Goal: Task Accomplishment & Management: Manage account settings

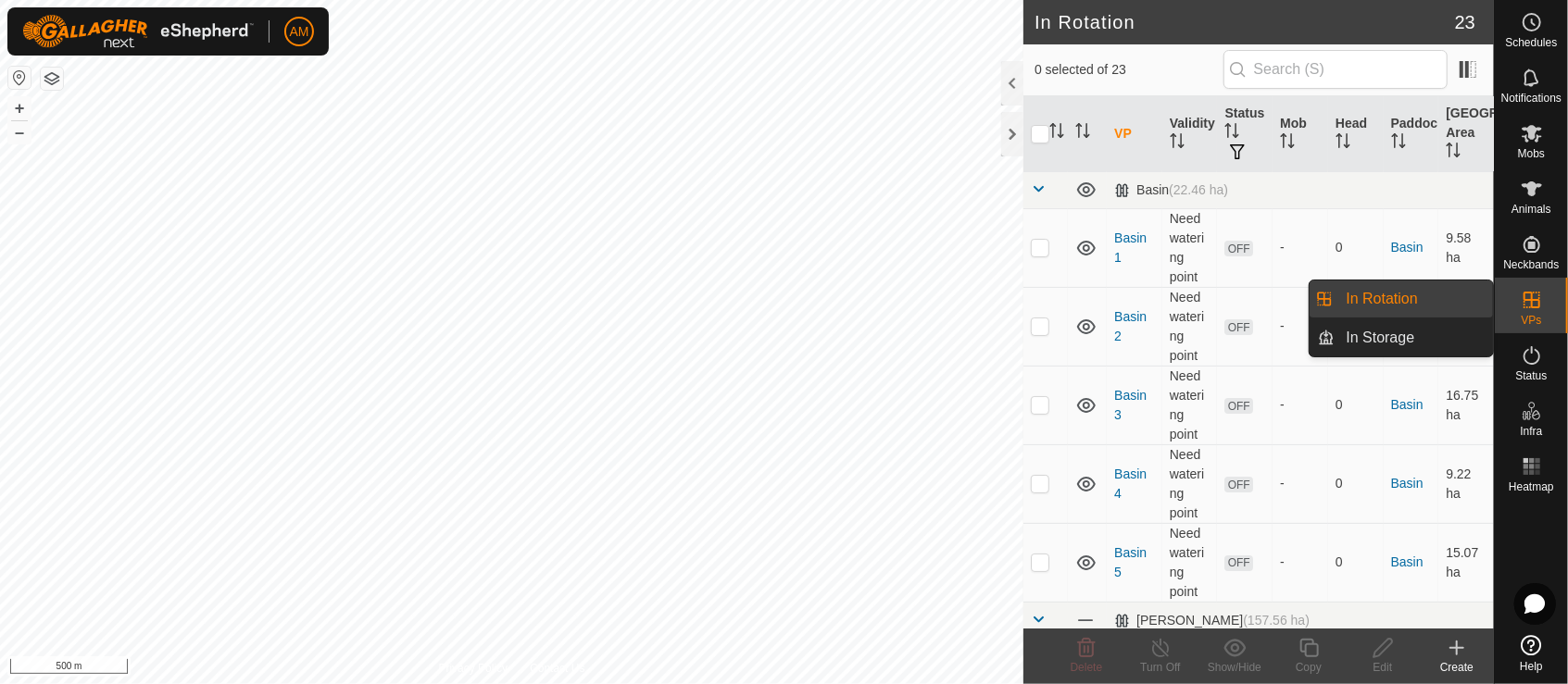
click at [1415, 296] on link "In Rotation" at bounding box center [1414, 299] width 158 height 37
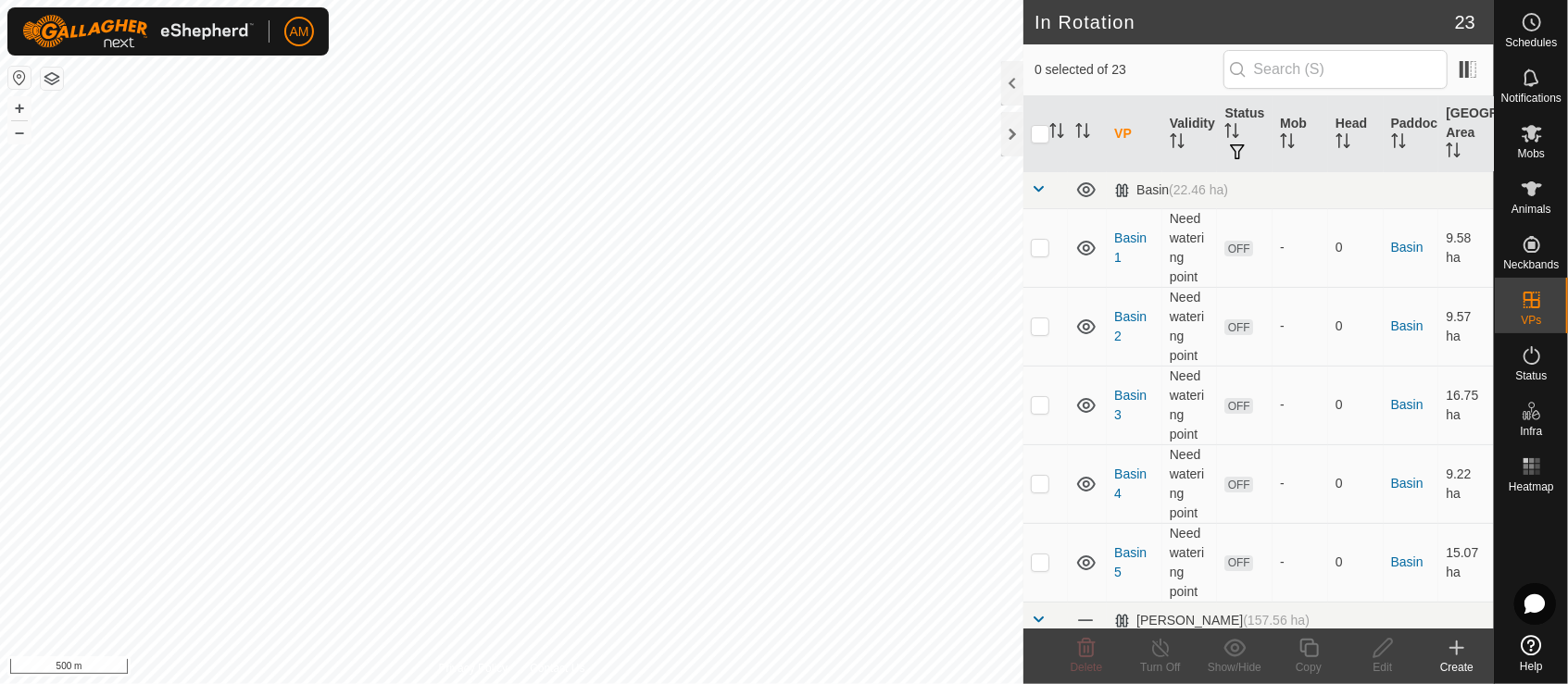
click at [1462, 648] on icon at bounding box center [1456, 648] width 13 height 0
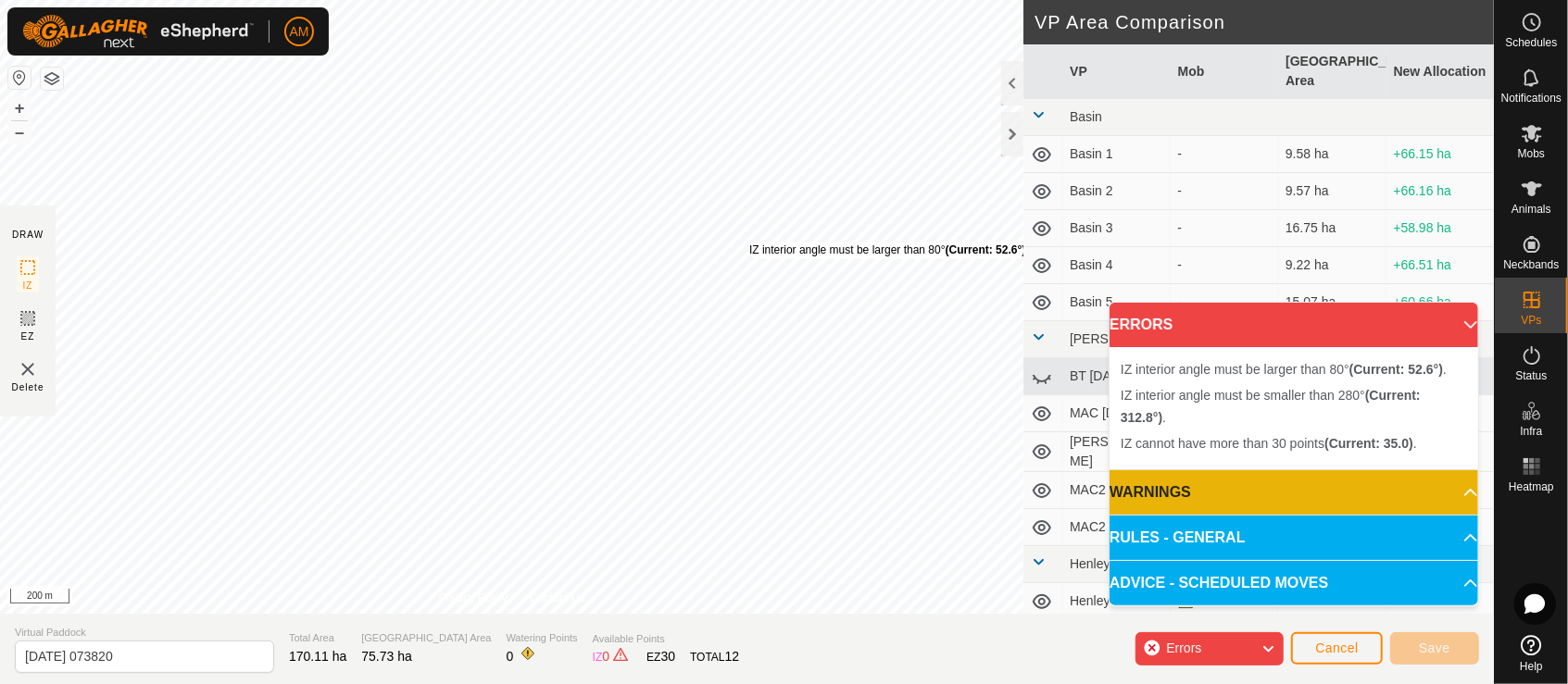
drag, startPoint x: 558, startPoint y: 606, endPoint x: 754, endPoint y: 257, distance: 400.3
click at [749, 241] on div "IZ interior angle must be larger than 80° (Current: 52.6°) . + – ⇧ i 200 m" at bounding box center [511, 307] width 1023 height 614
click at [749, 242] on div "IZ interior angle must be larger than 80° (Current: 52.6°) ." at bounding box center [889, 250] width 280 height 17
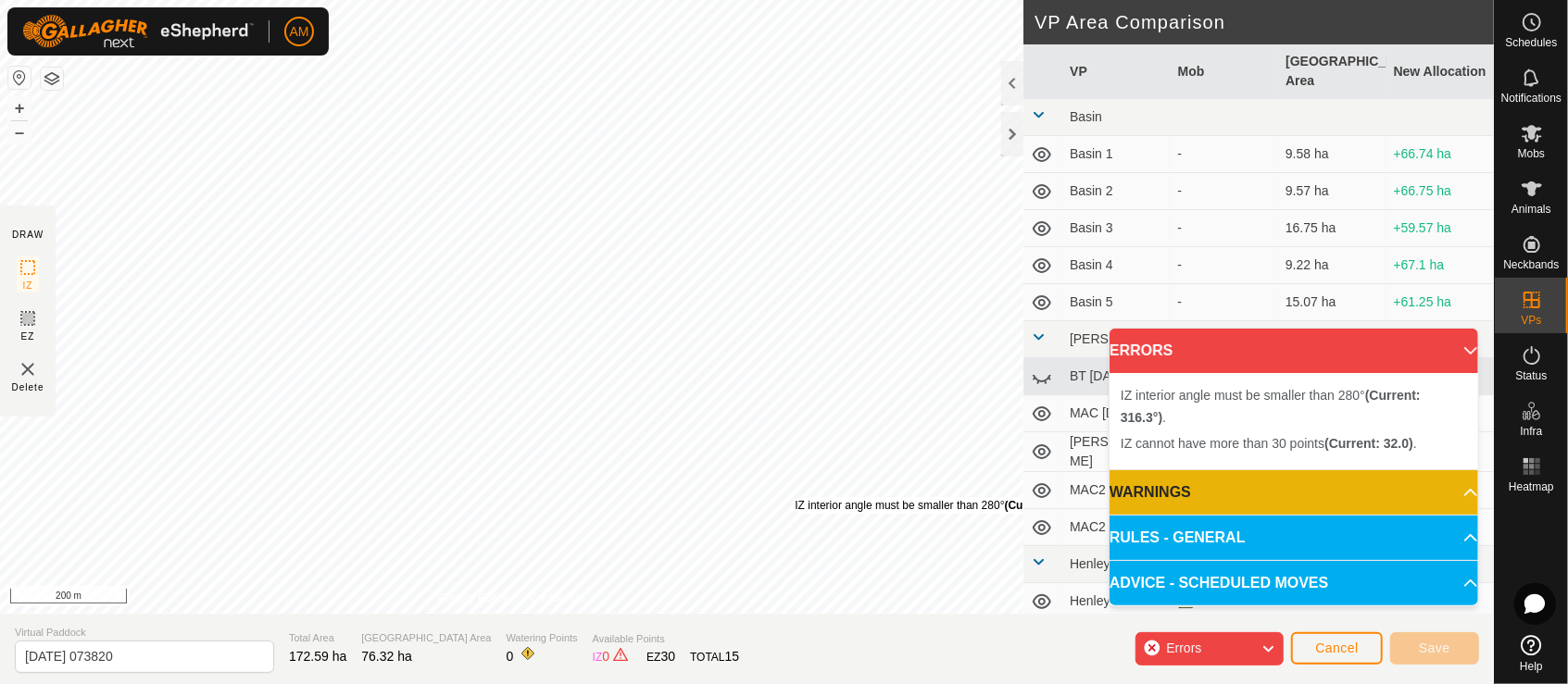
drag, startPoint x: 863, startPoint y: 524, endPoint x: 792, endPoint y: 495, distance: 76.7
click at [794, 497] on div "IZ interior angle must be smaller than 280° (Current: 316.3°) ." at bounding box center [943, 505] width 299 height 17
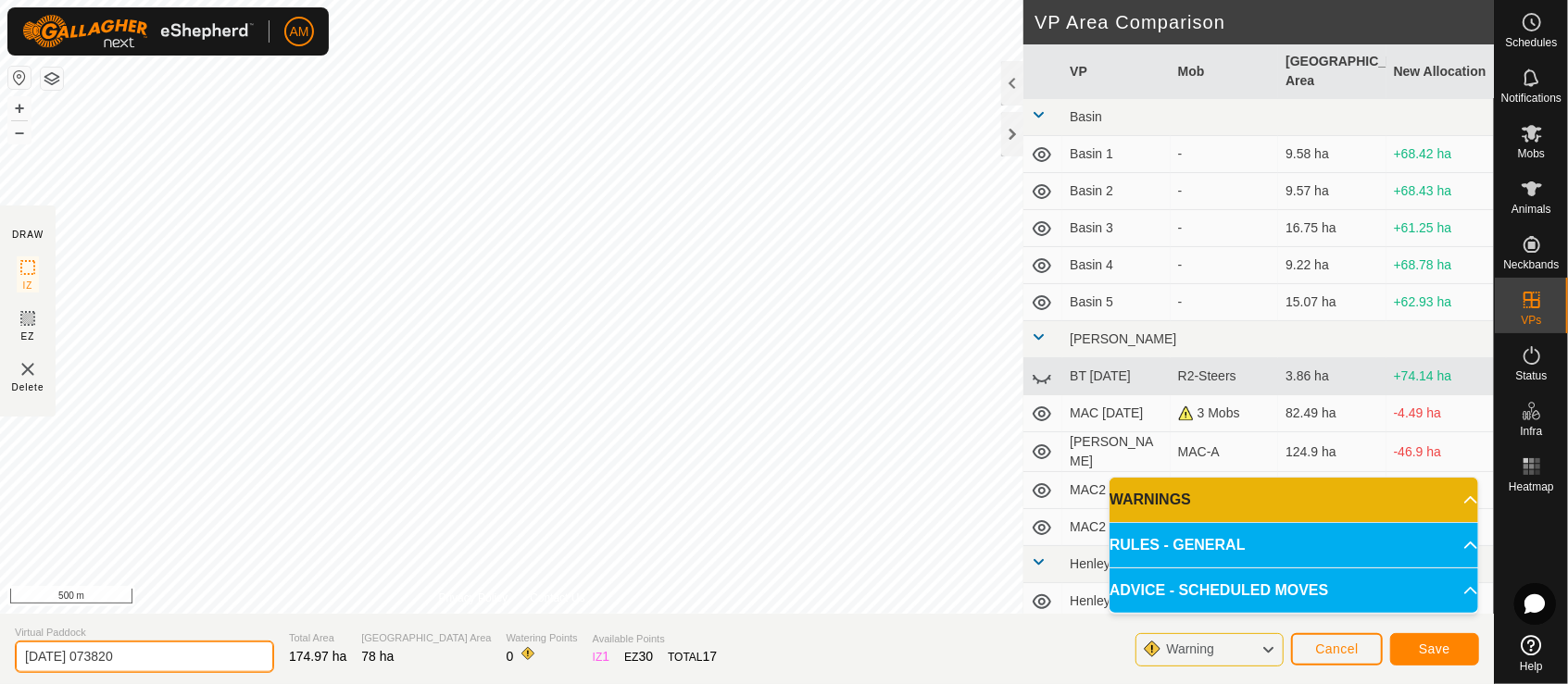
drag, startPoint x: 223, startPoint y: 664, endPoint x: 11, endPoint y: 665, distance: 212.0
click at [11, 665] on section "Virtual Paddock [DATE] 073820 Total Area 174.97 ha Grazing Area 78 ha Watering …" at bounding box center [747, 648] width 1494 height 70
type input "MAC [DATE]"
click at [1426, 642] on span "Save" at bounding box center [1435, 648] width 32 height 15
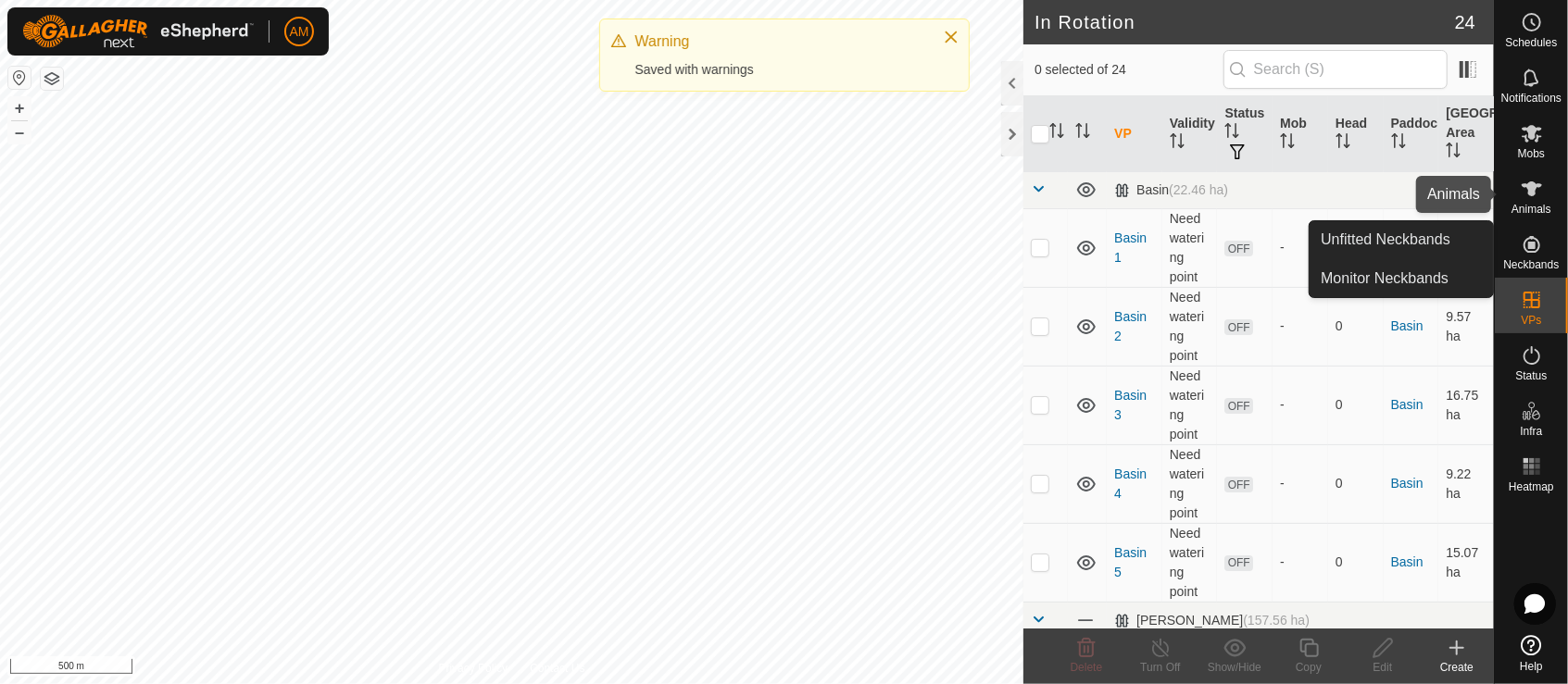
click at [1541, 196] on icon at bounding box center [1531, 189] width 22 height 22
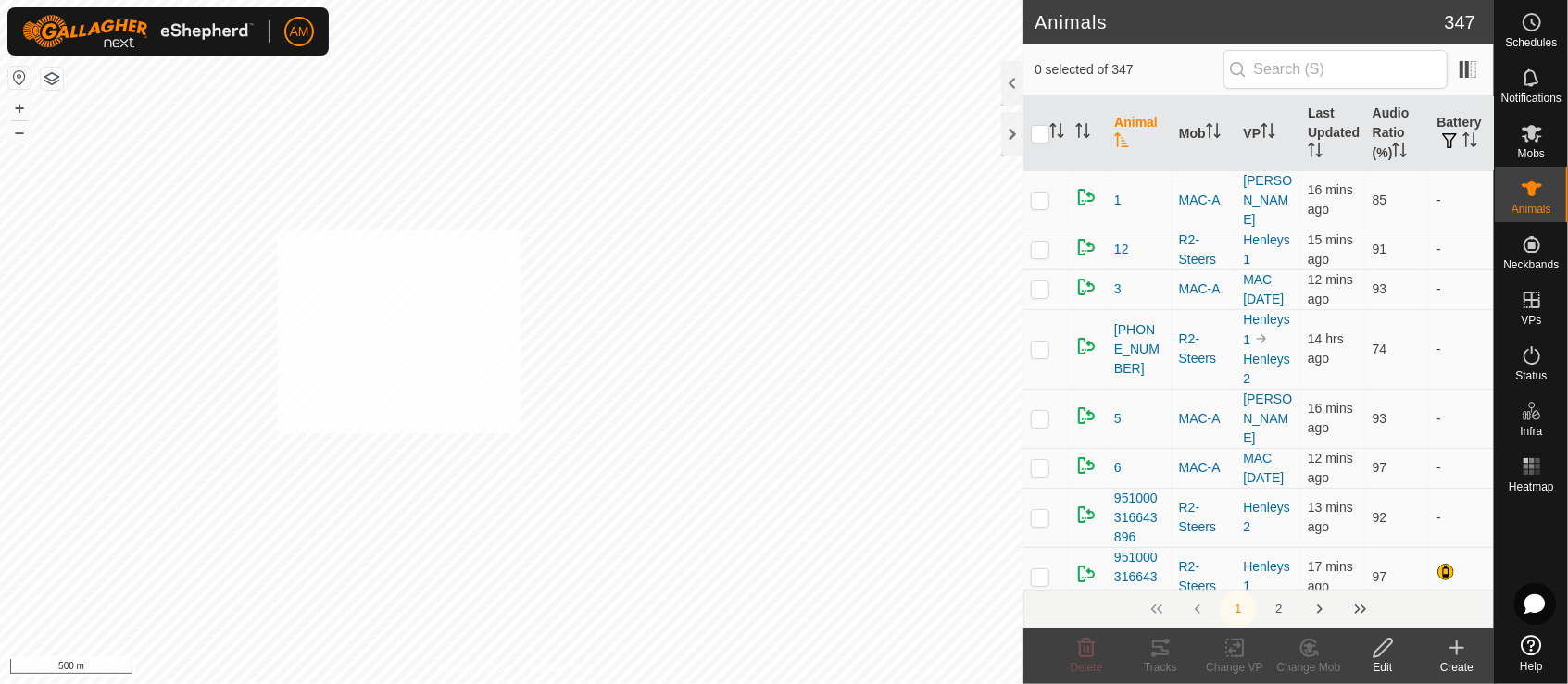
checkbox input "true"
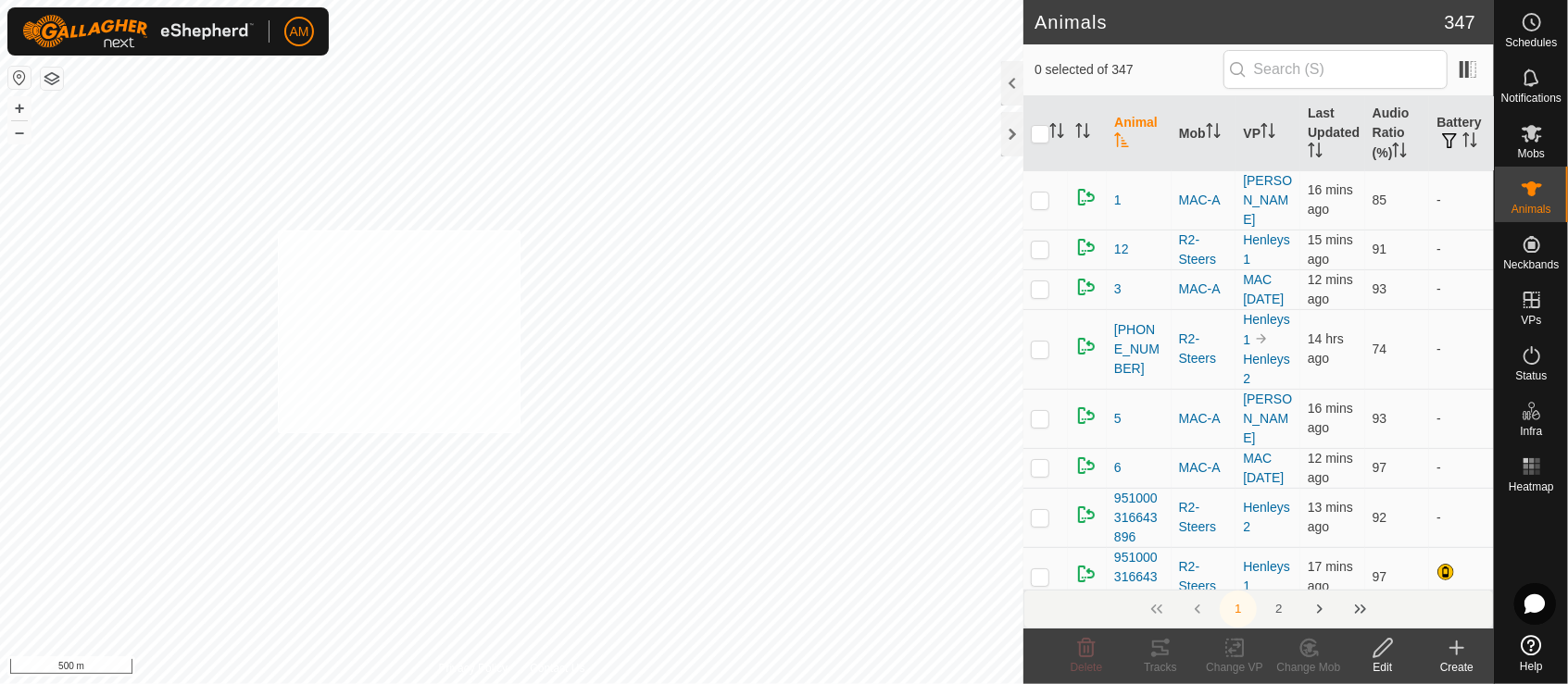
checkbox input "true"
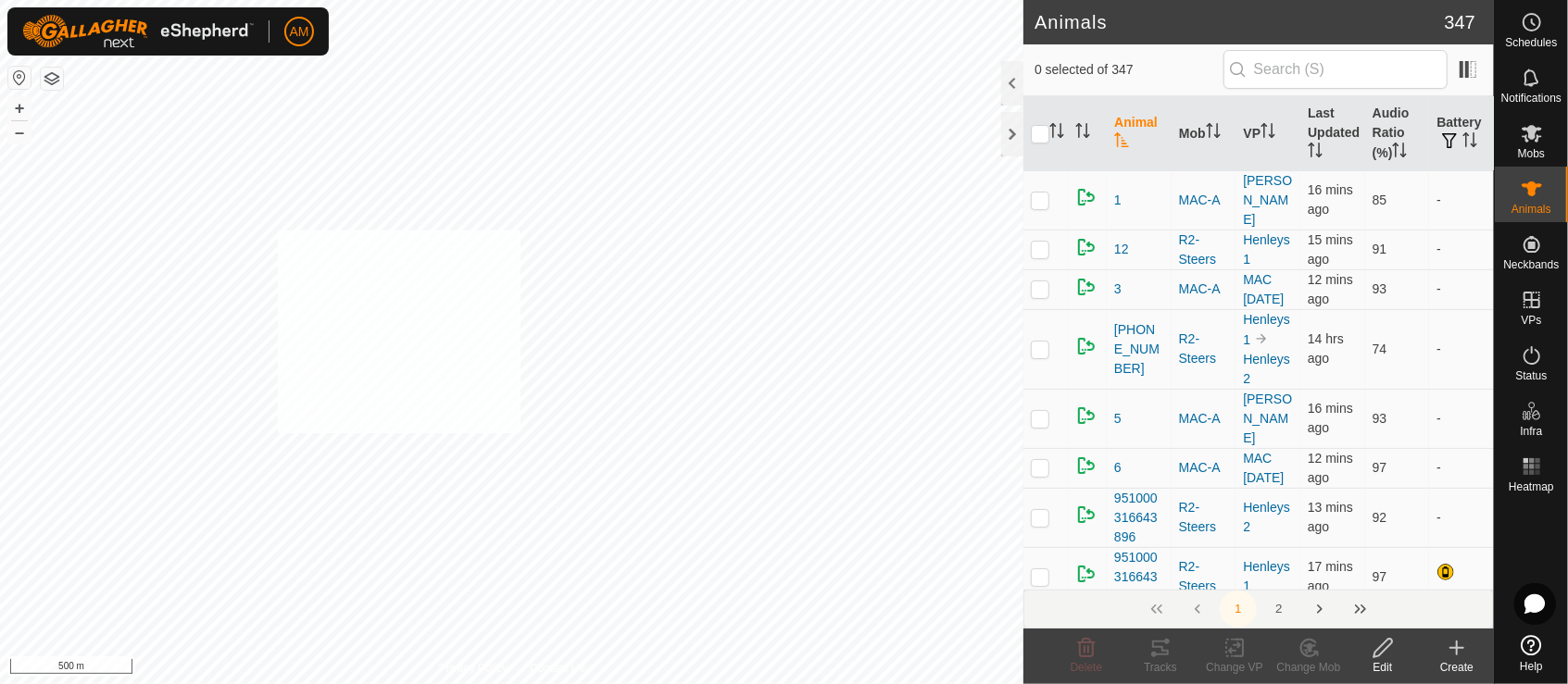
checkbox input "true"
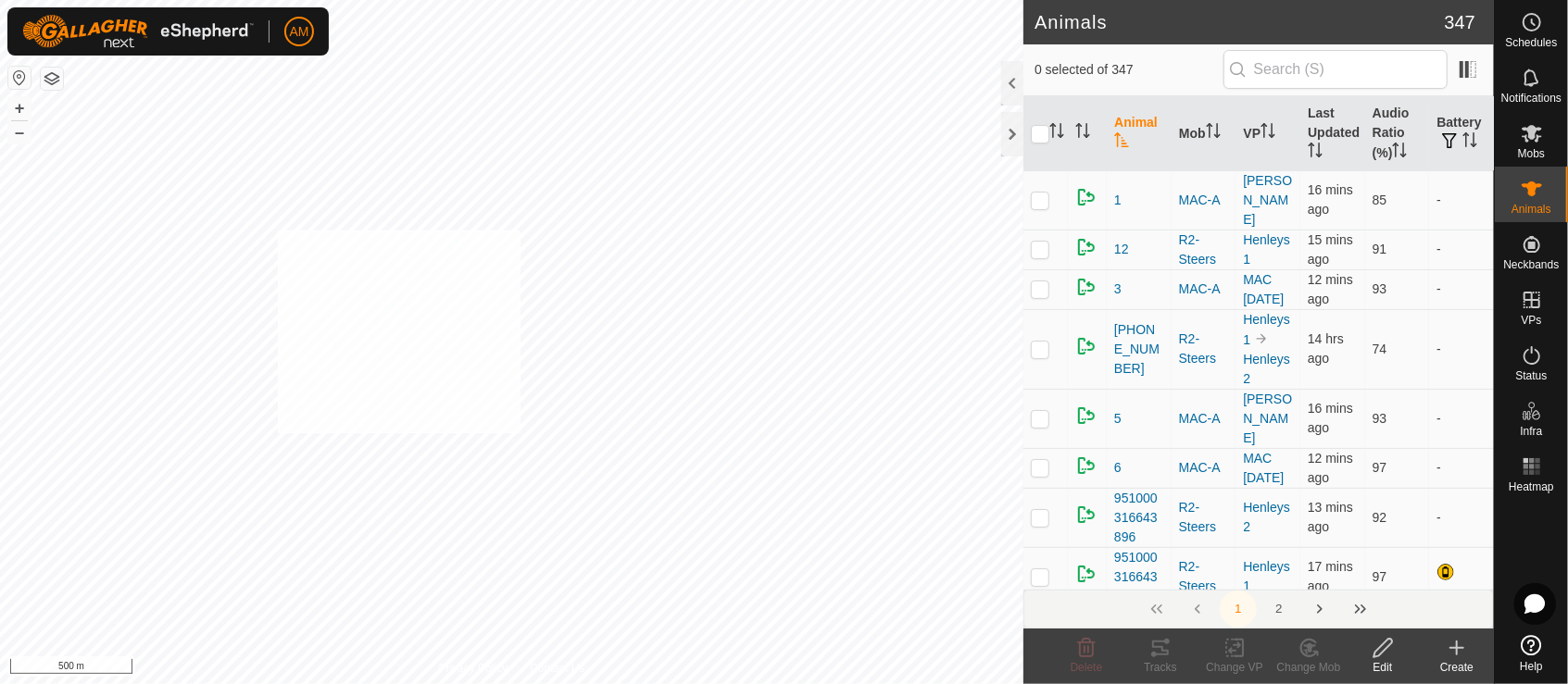
checkbox input "true"
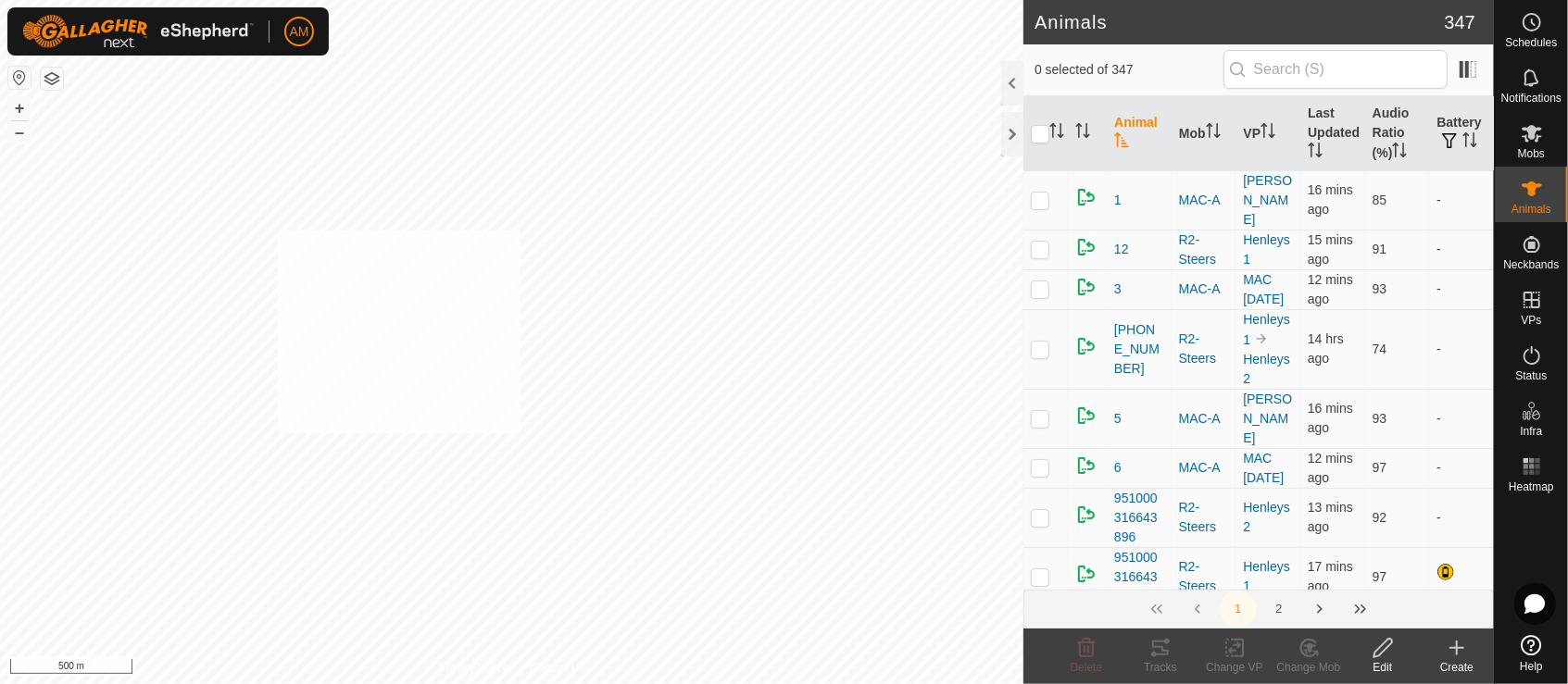
checkbox input "true"
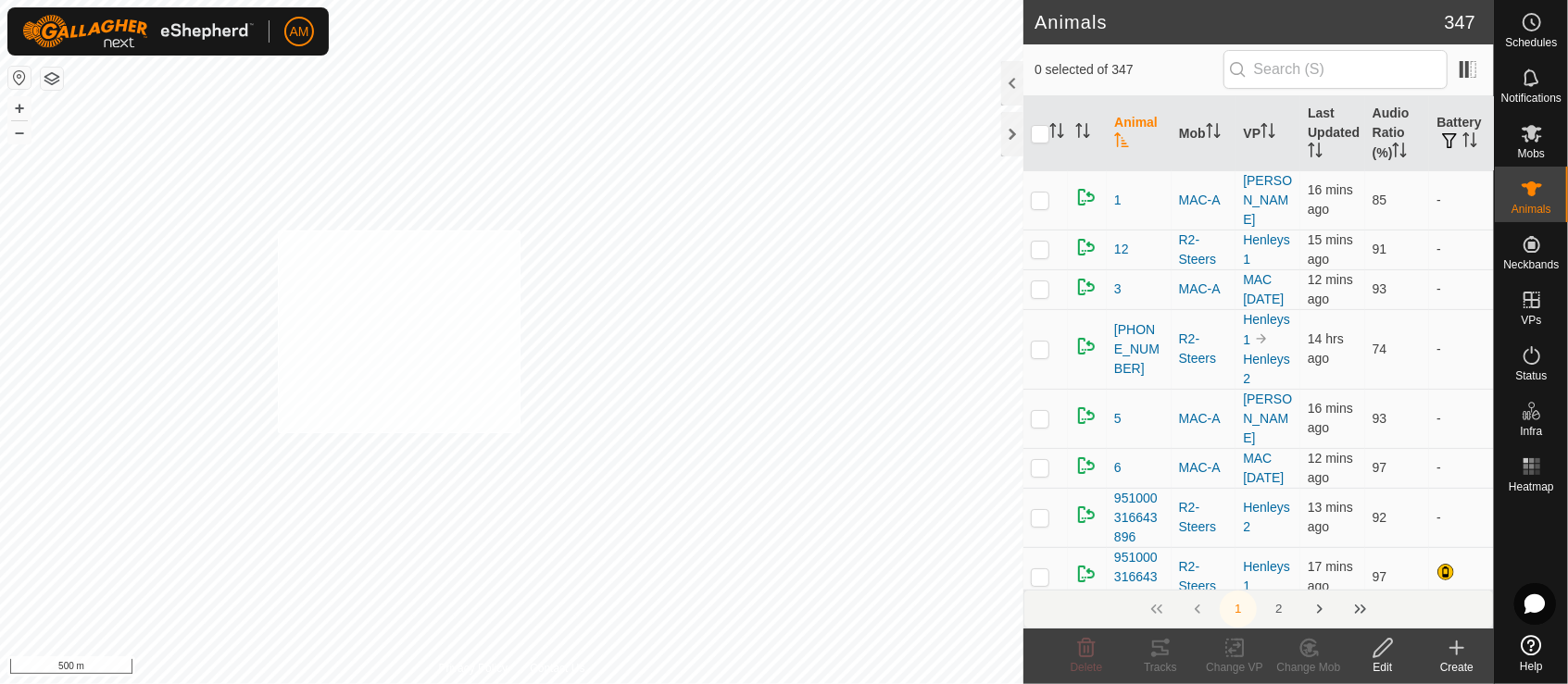
checkbox input "true"
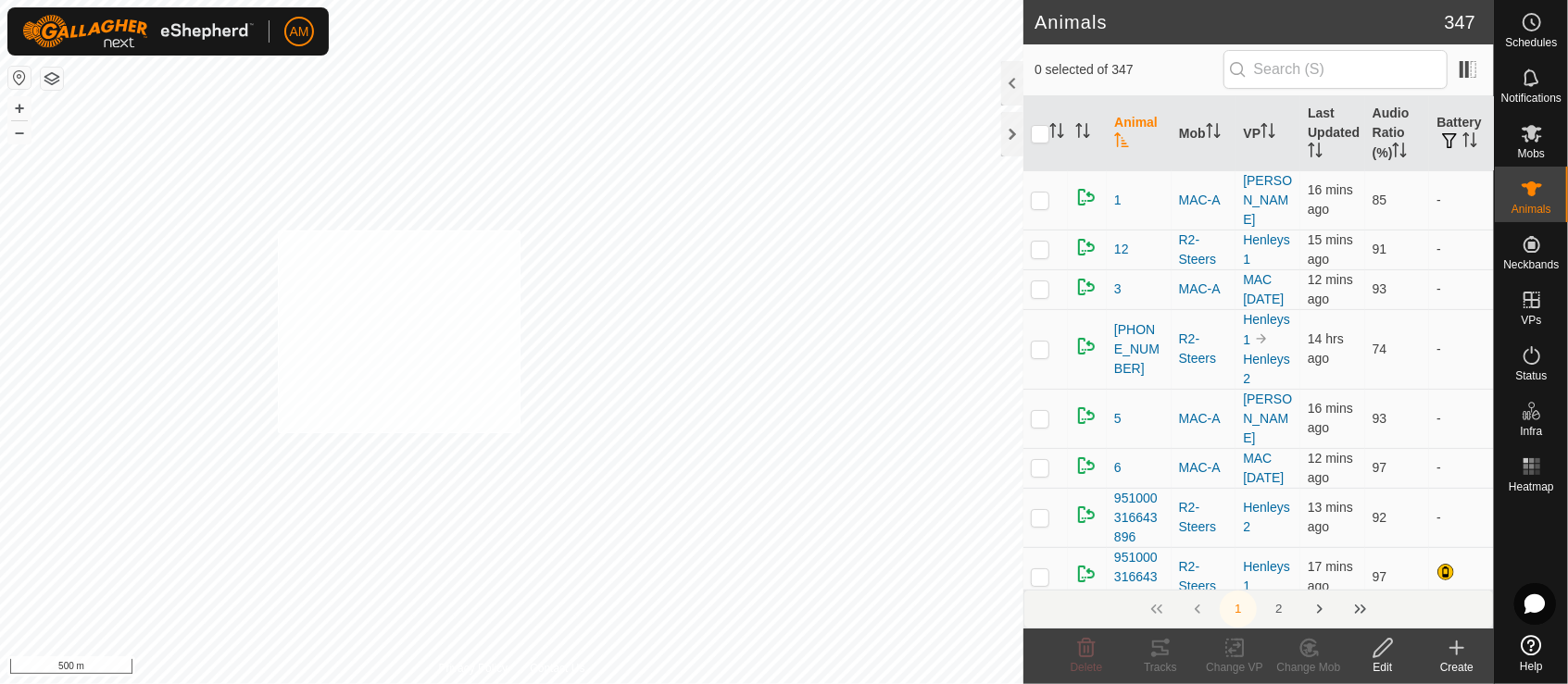
checkbox input "true"
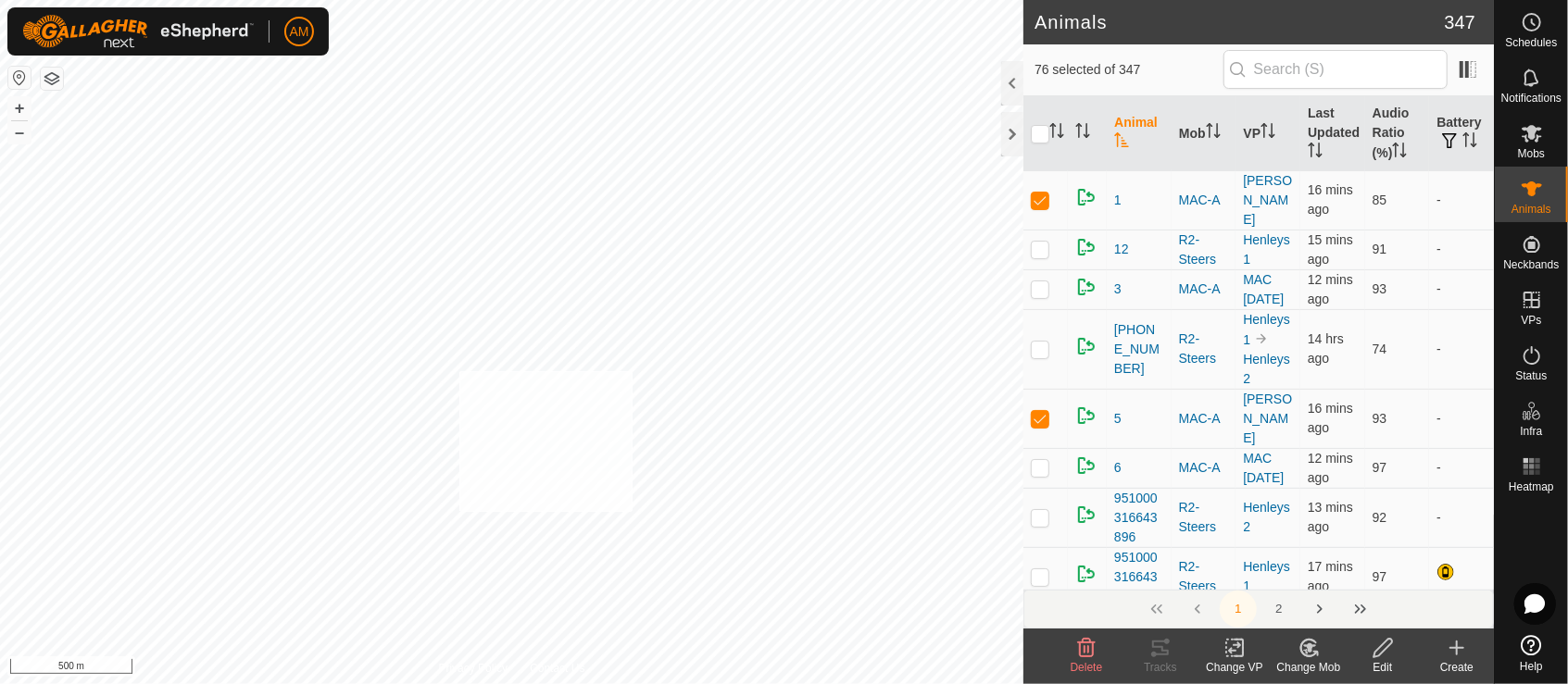
checkbox input "true"
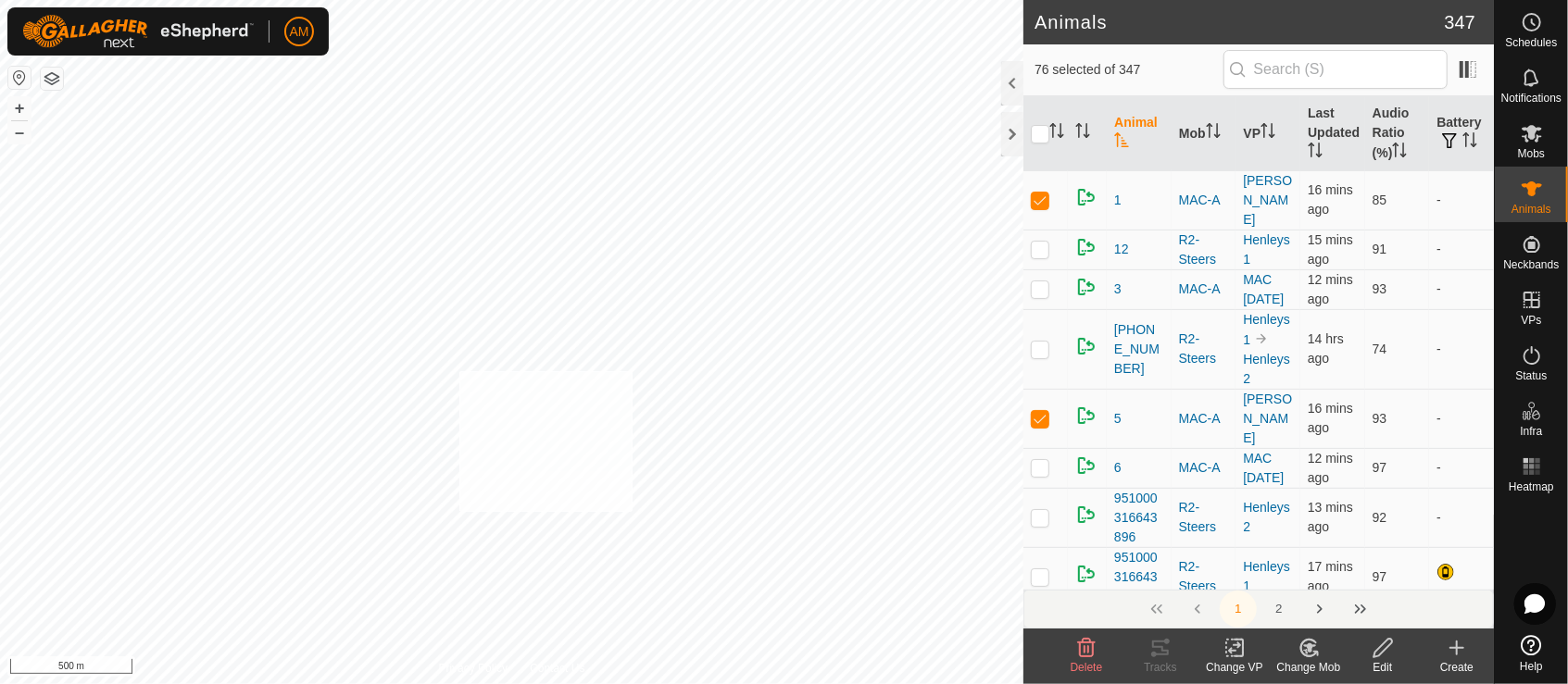
checkbox input "true"
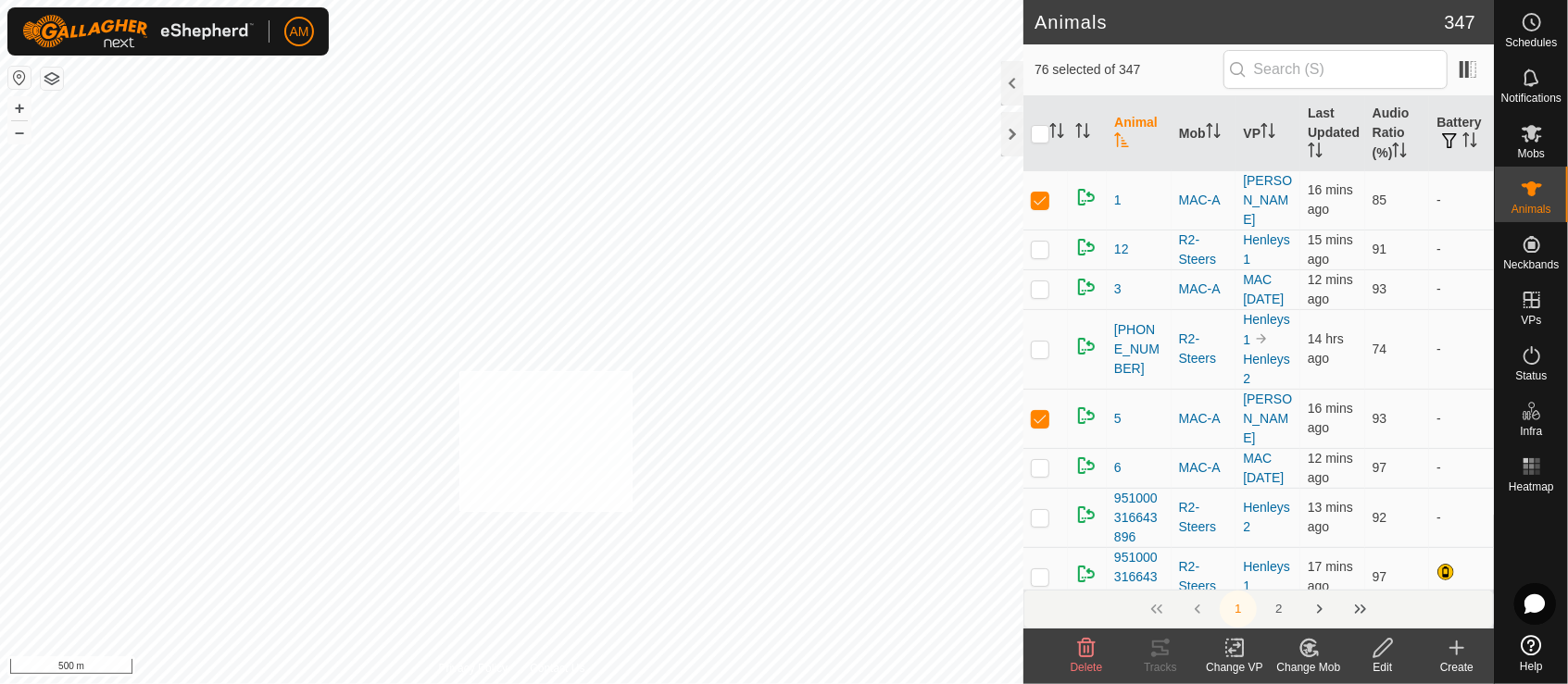
checkbox input "true"
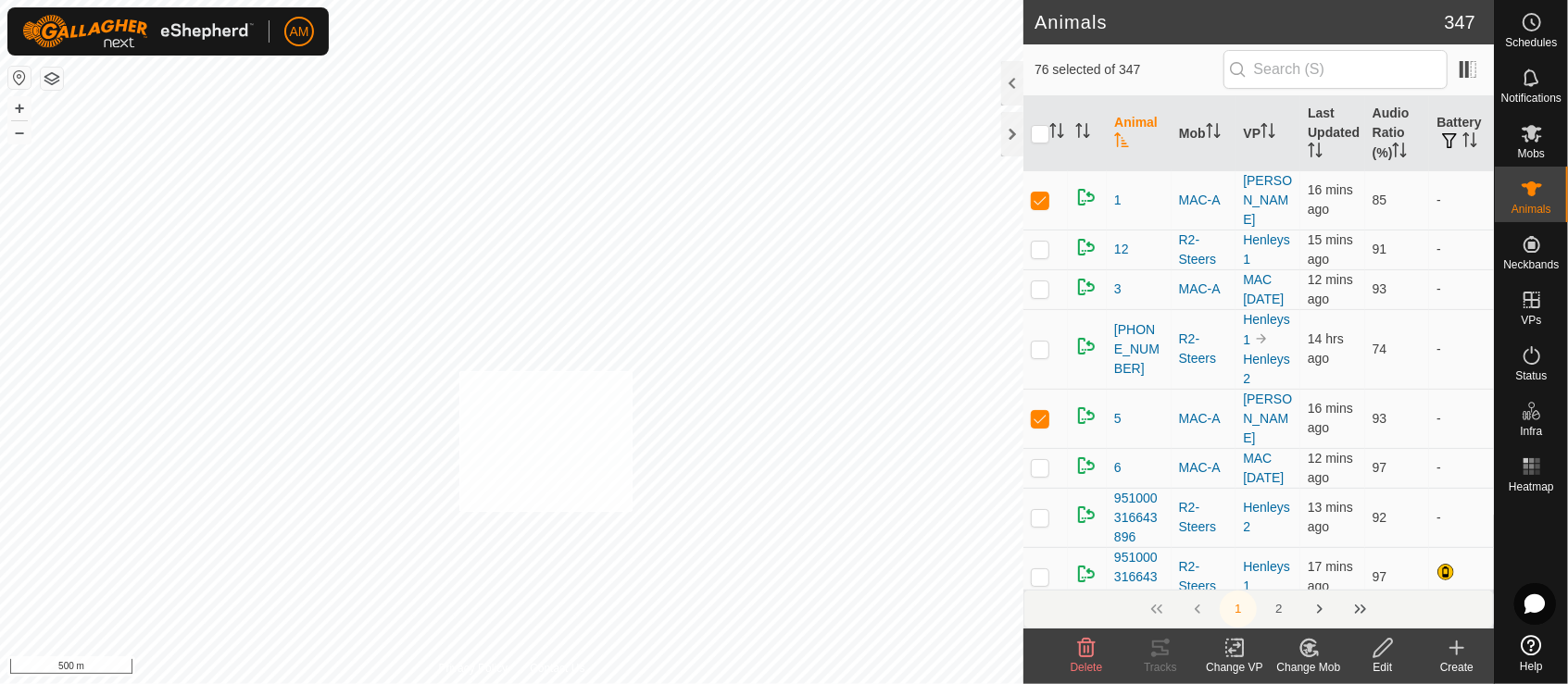
checkbox input "true"
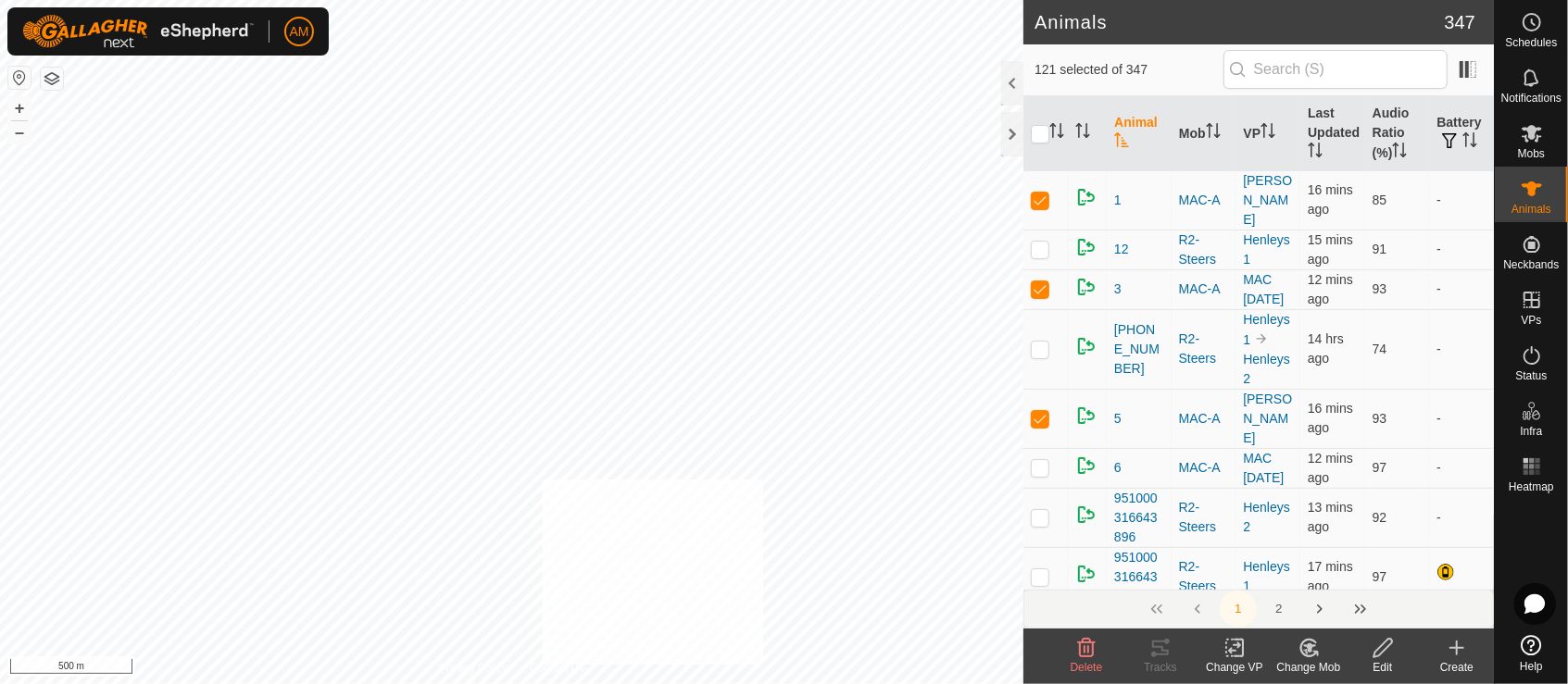
checkbox input "true"
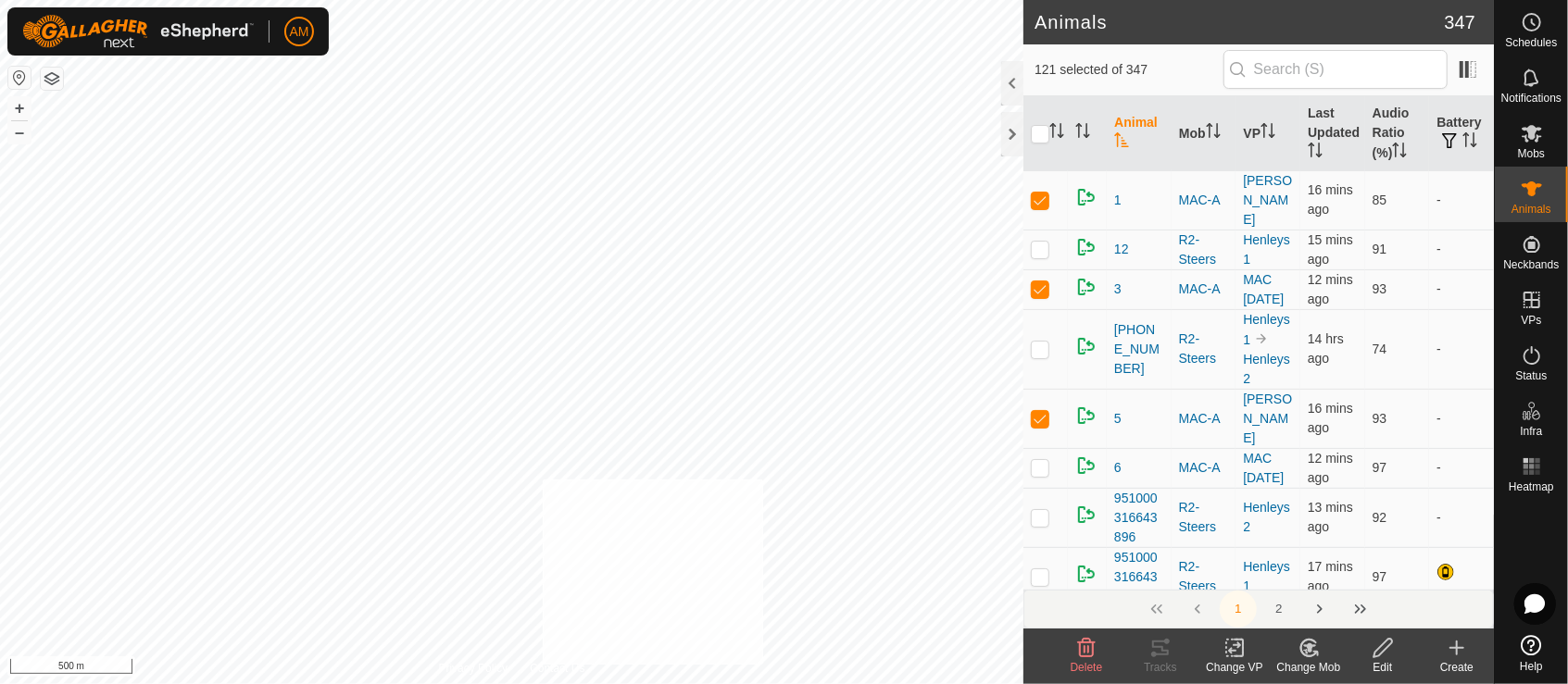
checkbox input "true"
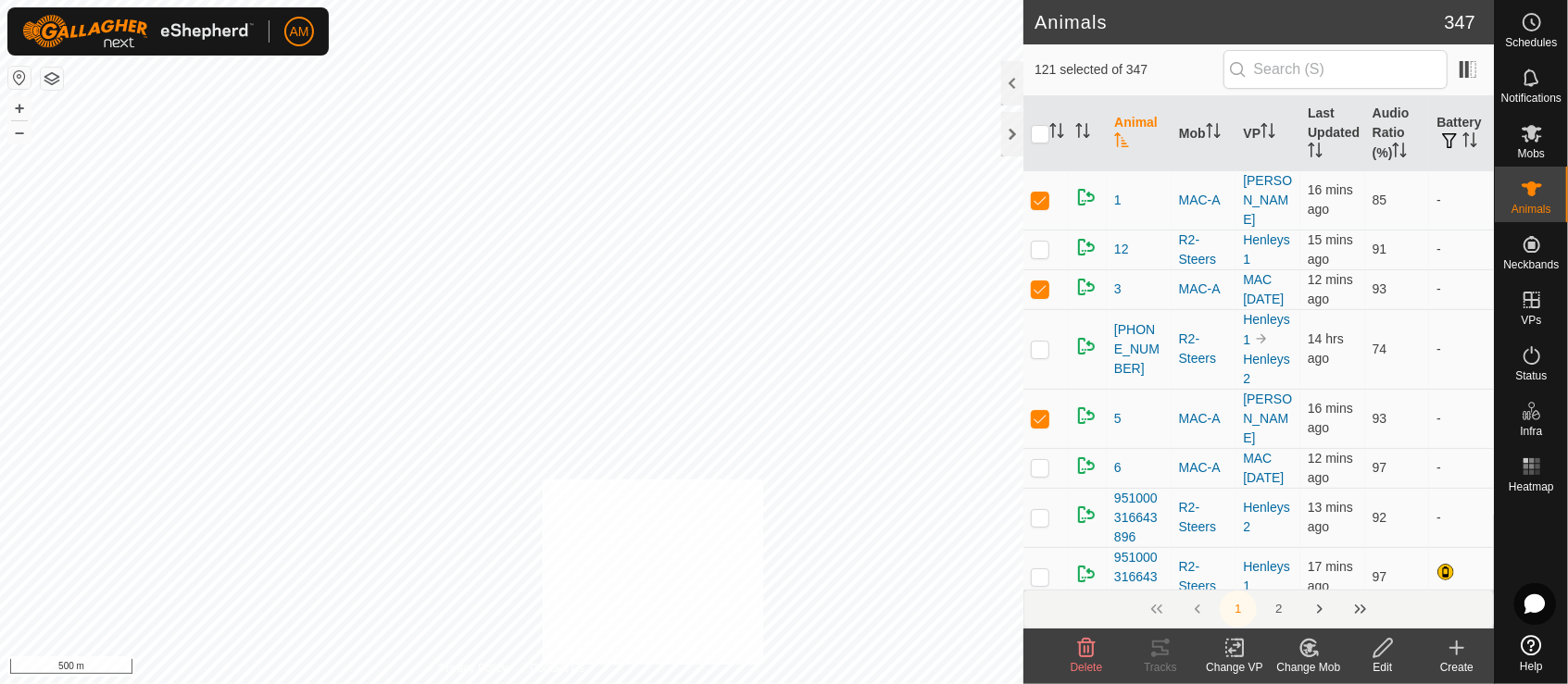
checkbox input "true"
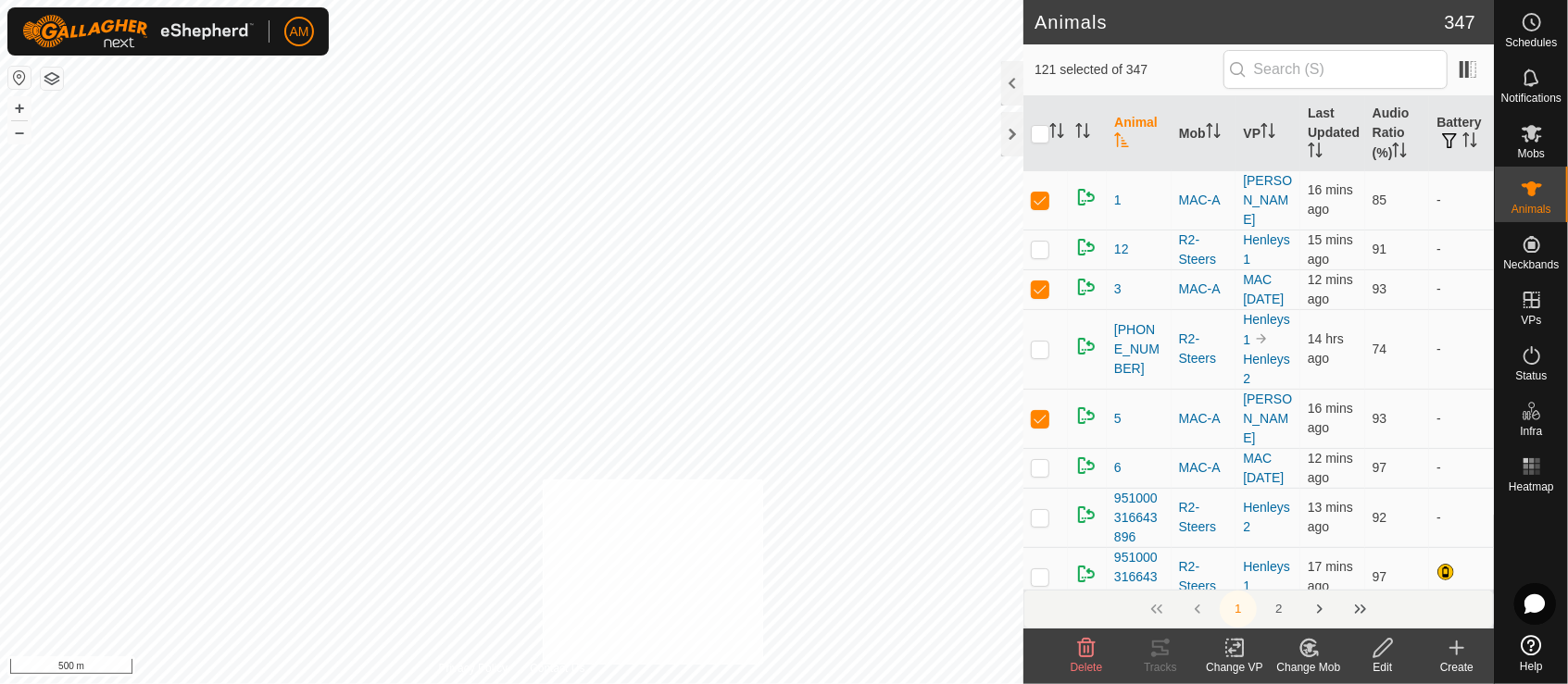
checkbox input "true"
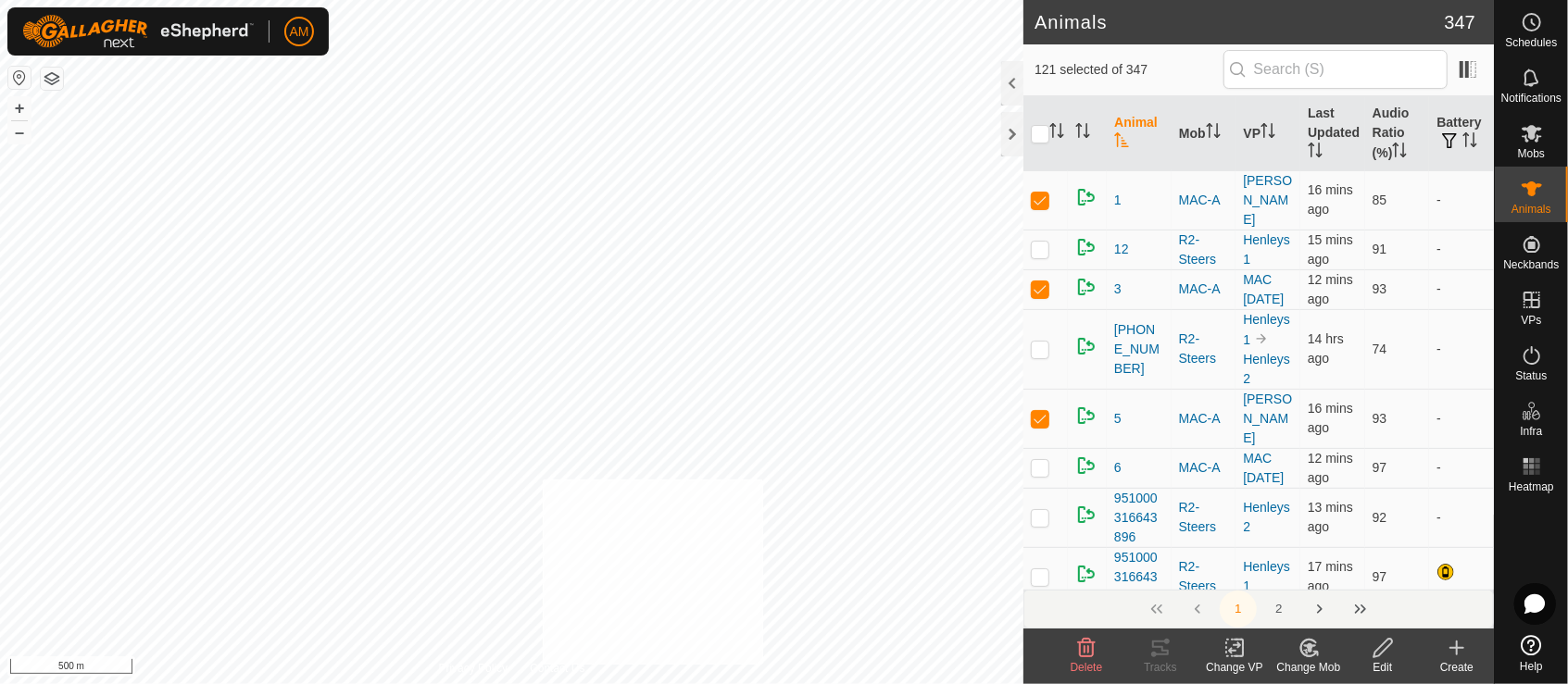
checkbox input "true"
click at [512, 665] on div "Privacy Policy Contact Us 951000331061533 1061290711 MAC-A MAC [DATE] + – ⇧ i 5…" at bounding box center [511, 342] width 1023 height 684
checkbox input "true"
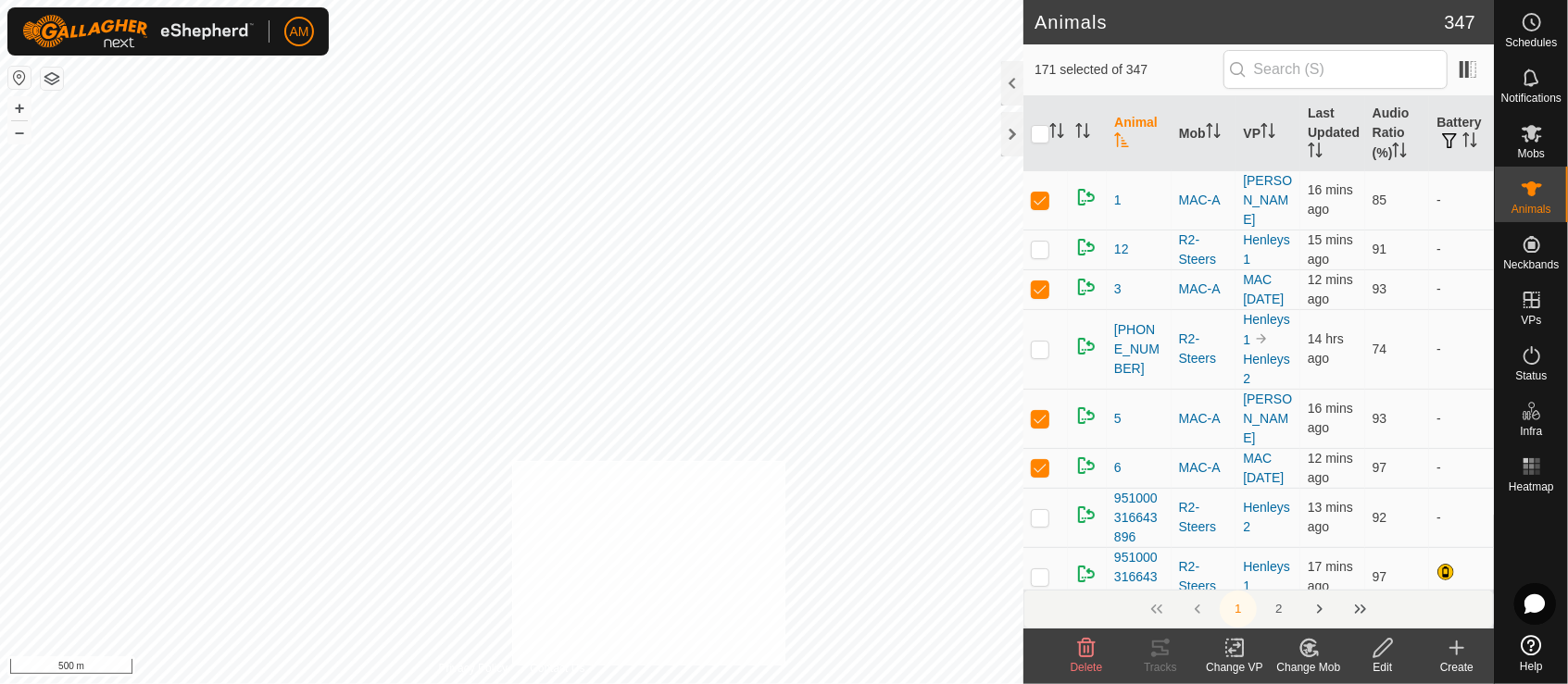
checkbox input "true"
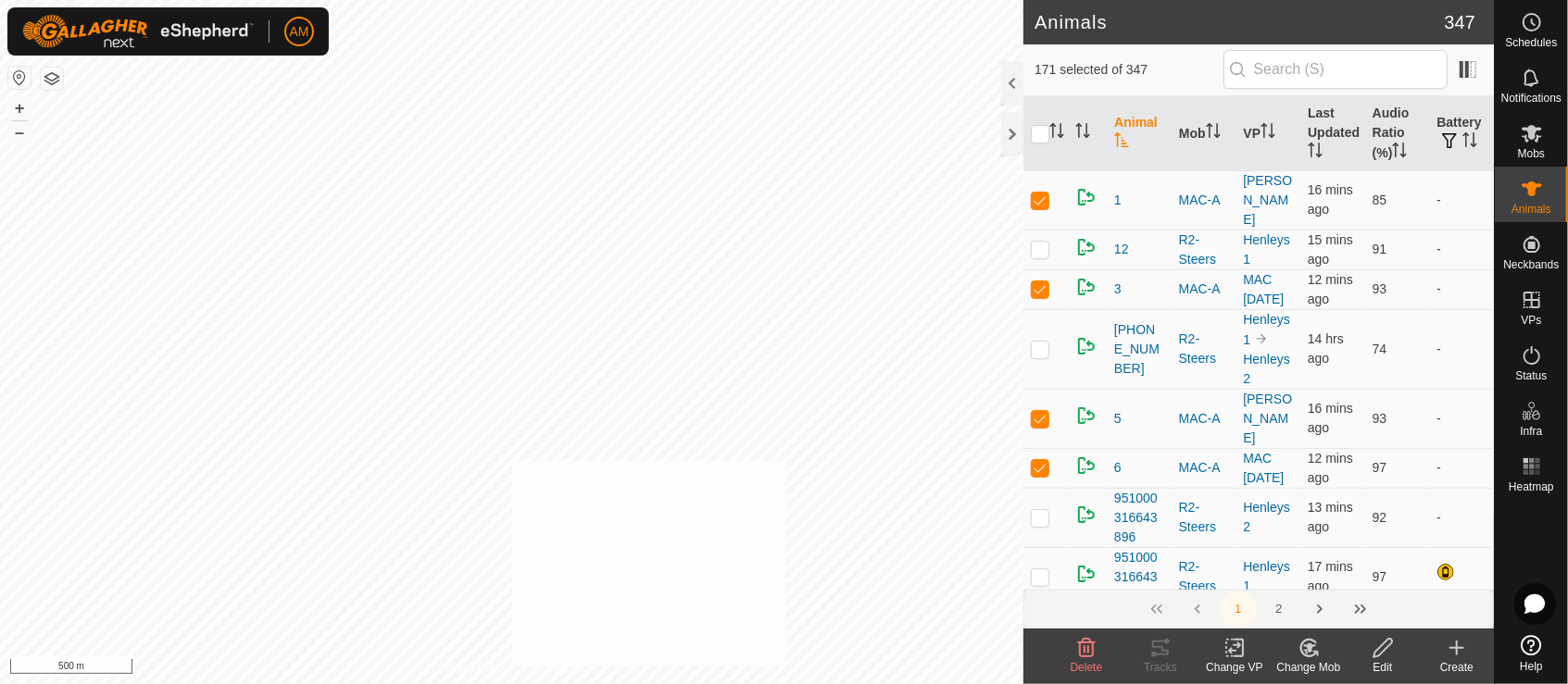
checkbox input "true"
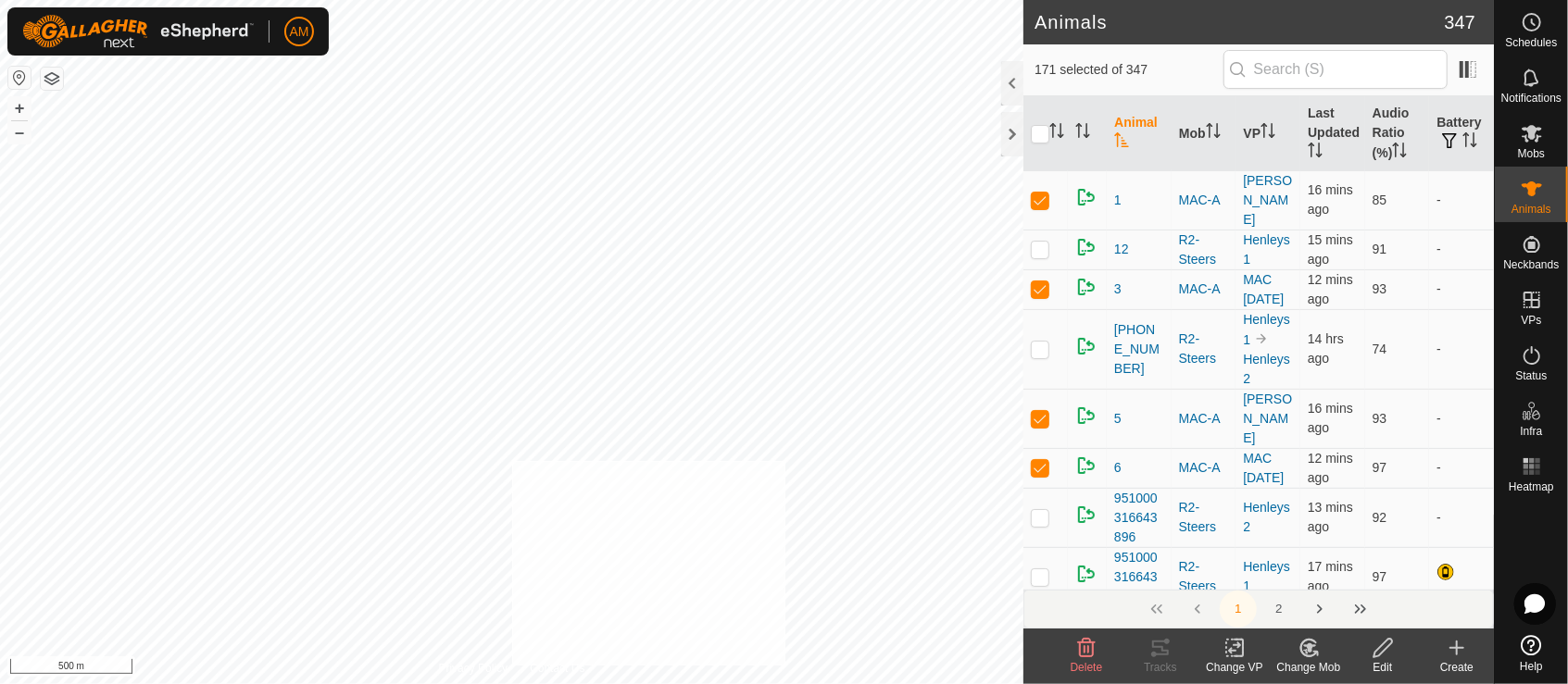
checkbox input "true"
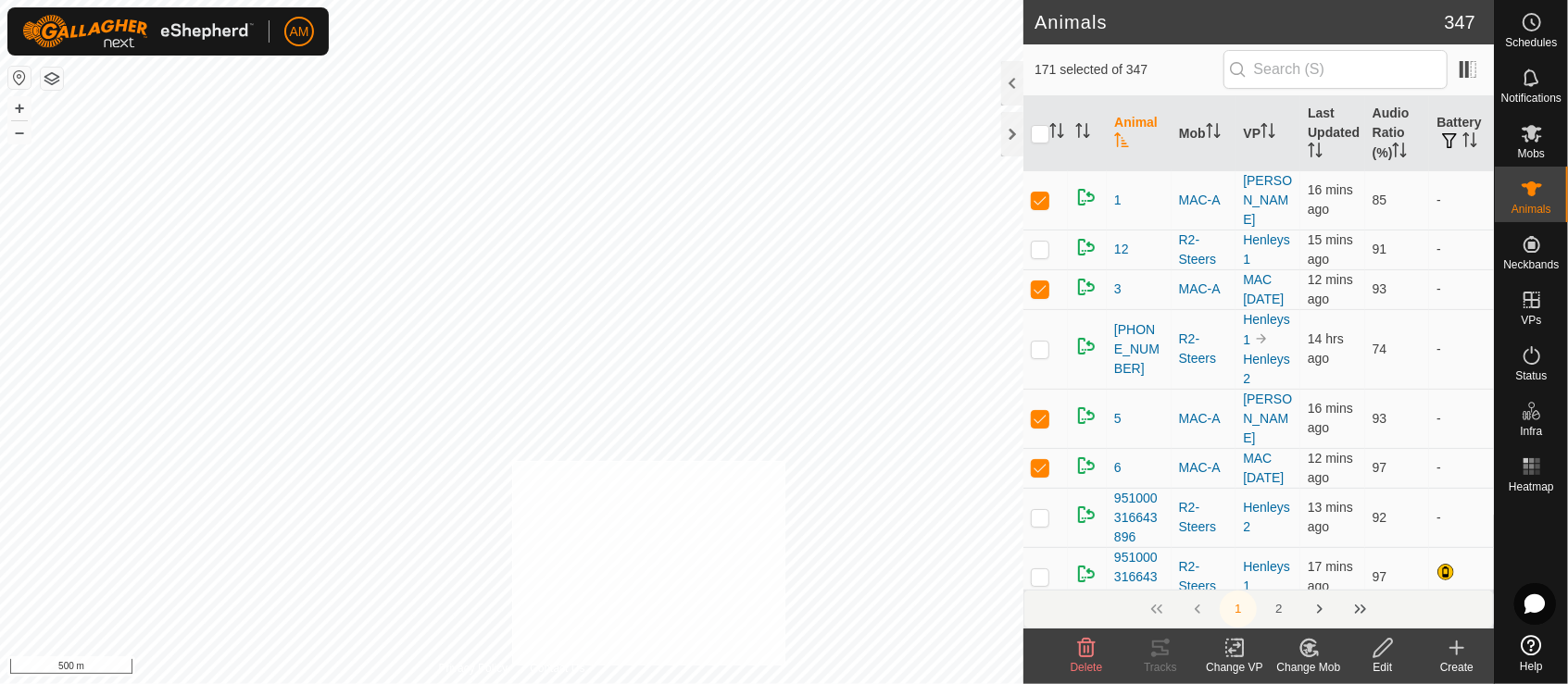
checkbox input "true"
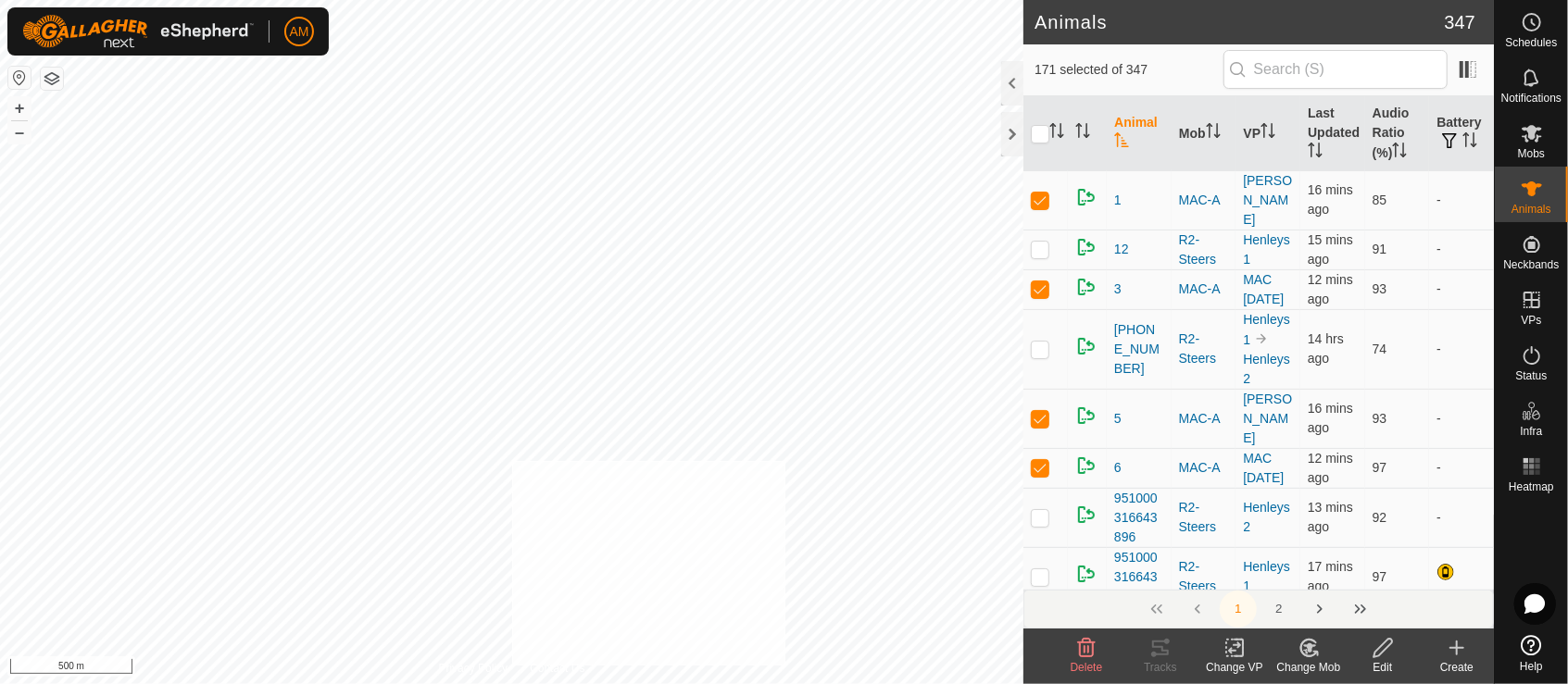
checkbox input "true"
click at [1249, 651] on change-vp-svg-icon at bounding box center [1234, 648] width 74 height 22
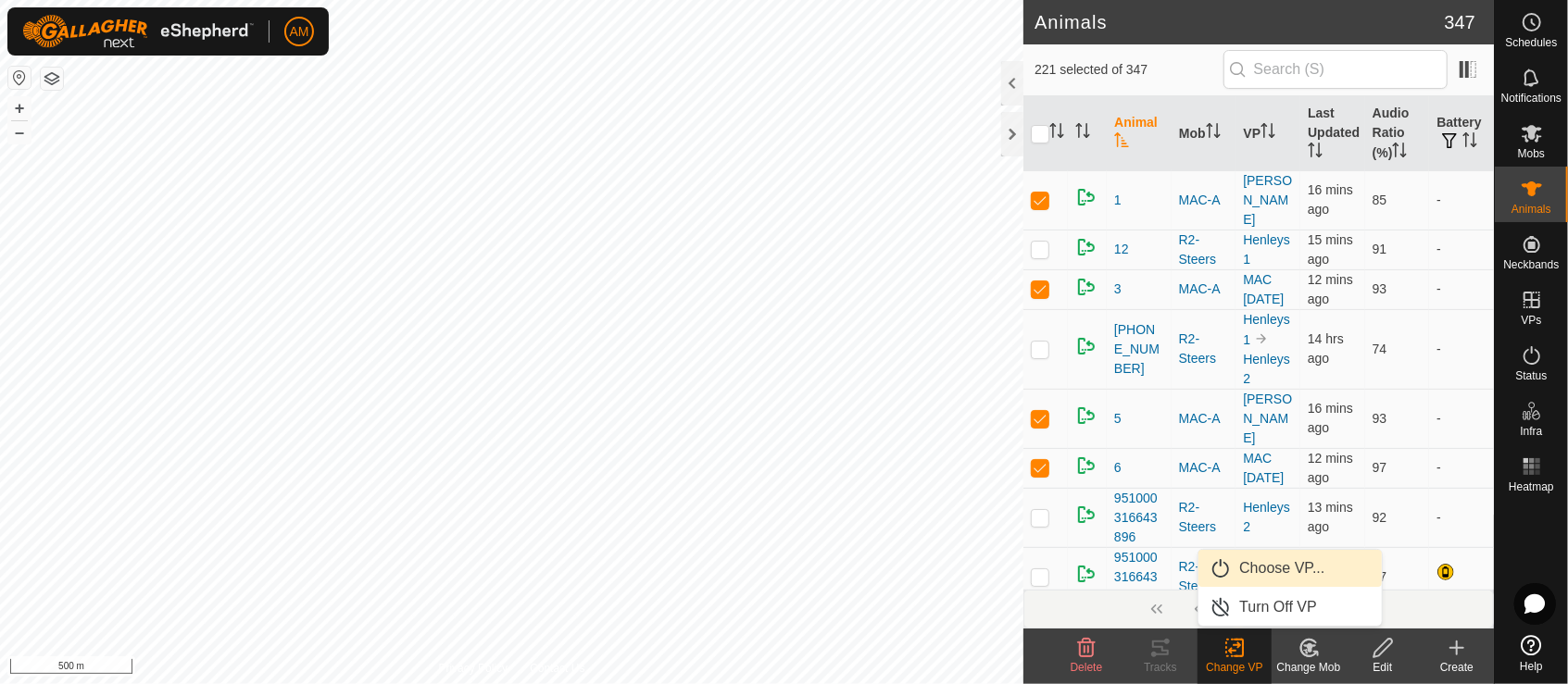
click at [1269, 570] on link "Choose VP..." at bounding box center [1290, 568] width 184 height 37
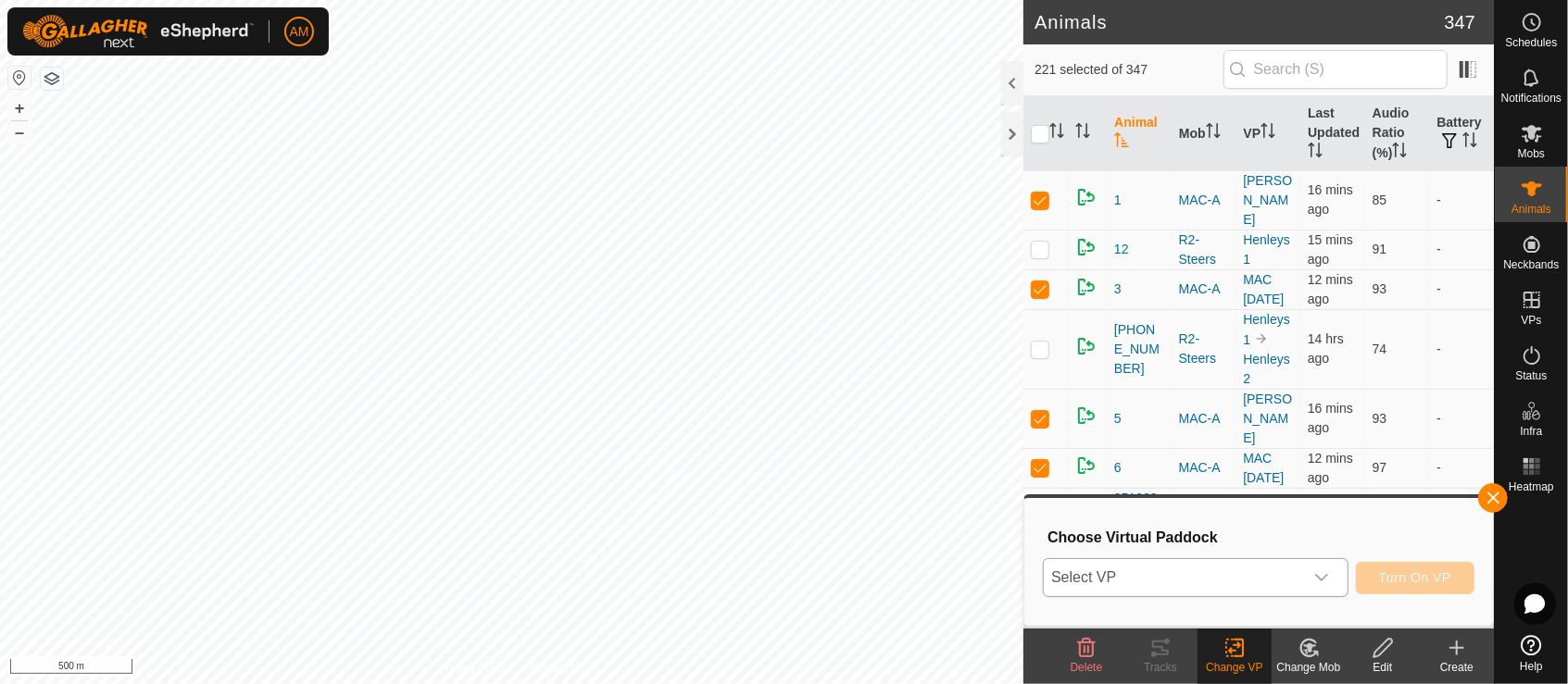
click at [1208, 575] on span "Select VP" at bounding box center [1173, 577] width 259 height 37
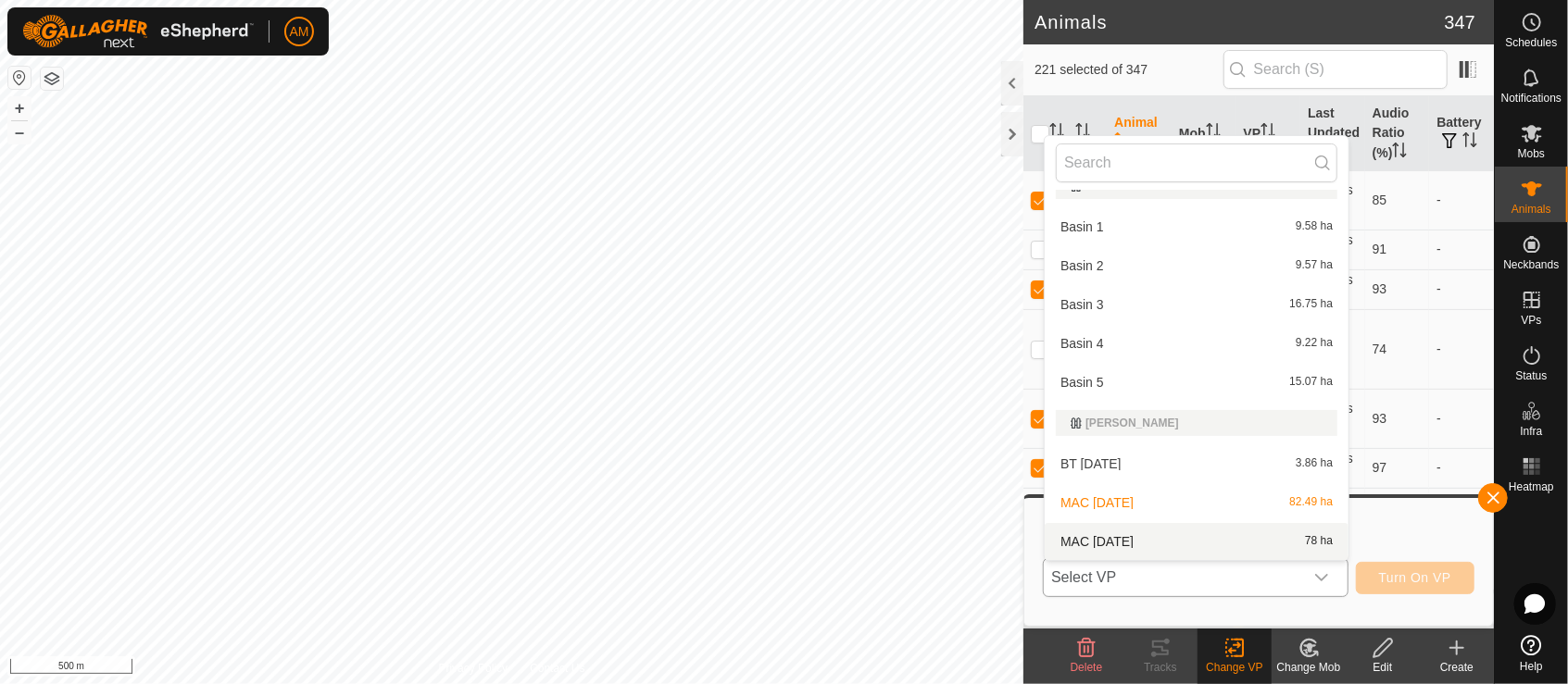
scroll to position [127, 0]
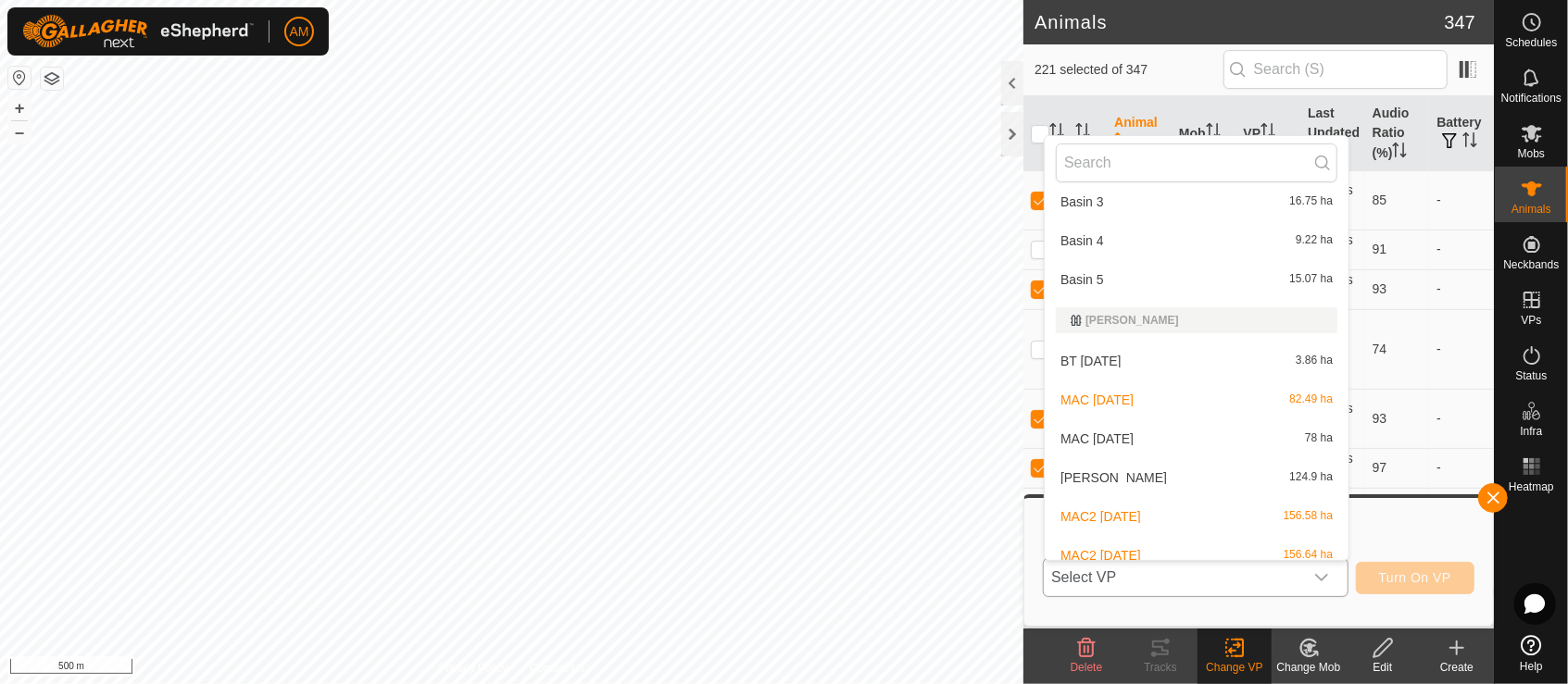
click at [1165, 449] on li "MAC [DATE] ha" at bounding box center [1197, 438] width 304 height 37
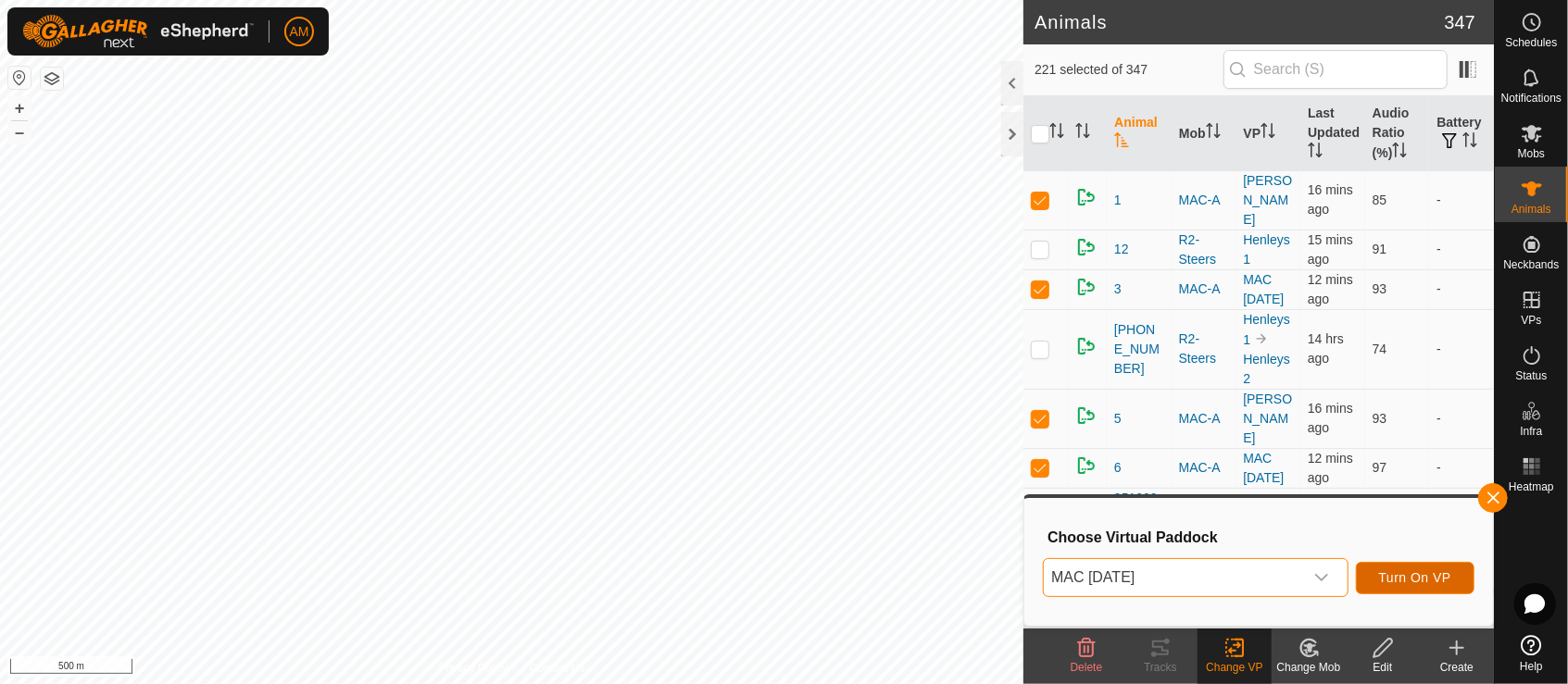
click at [1434, 576] on span "Turn On VP" at bounding box center [1415, 577] width 72 height 15
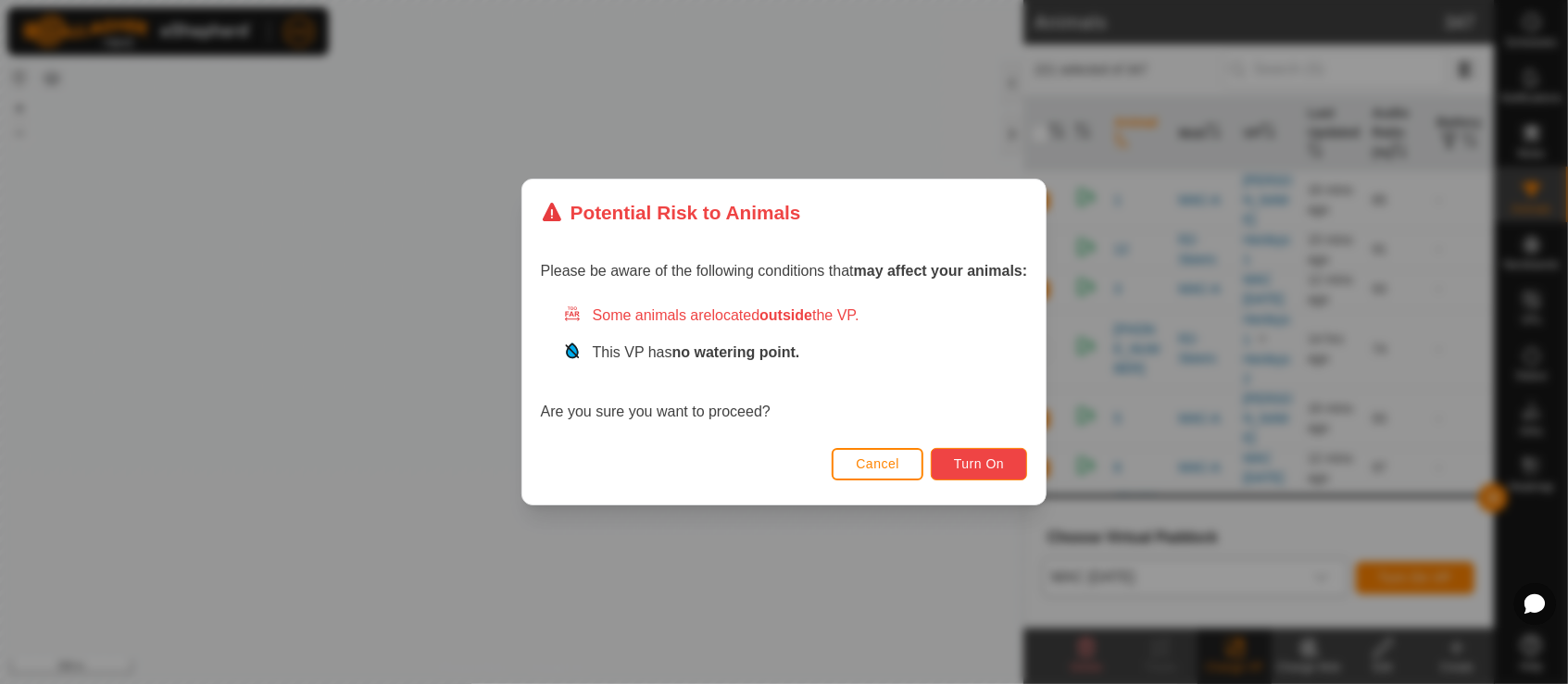
click at [948, 461] on button "Turn On" at bounding box center [978, 464] width 96 height 33
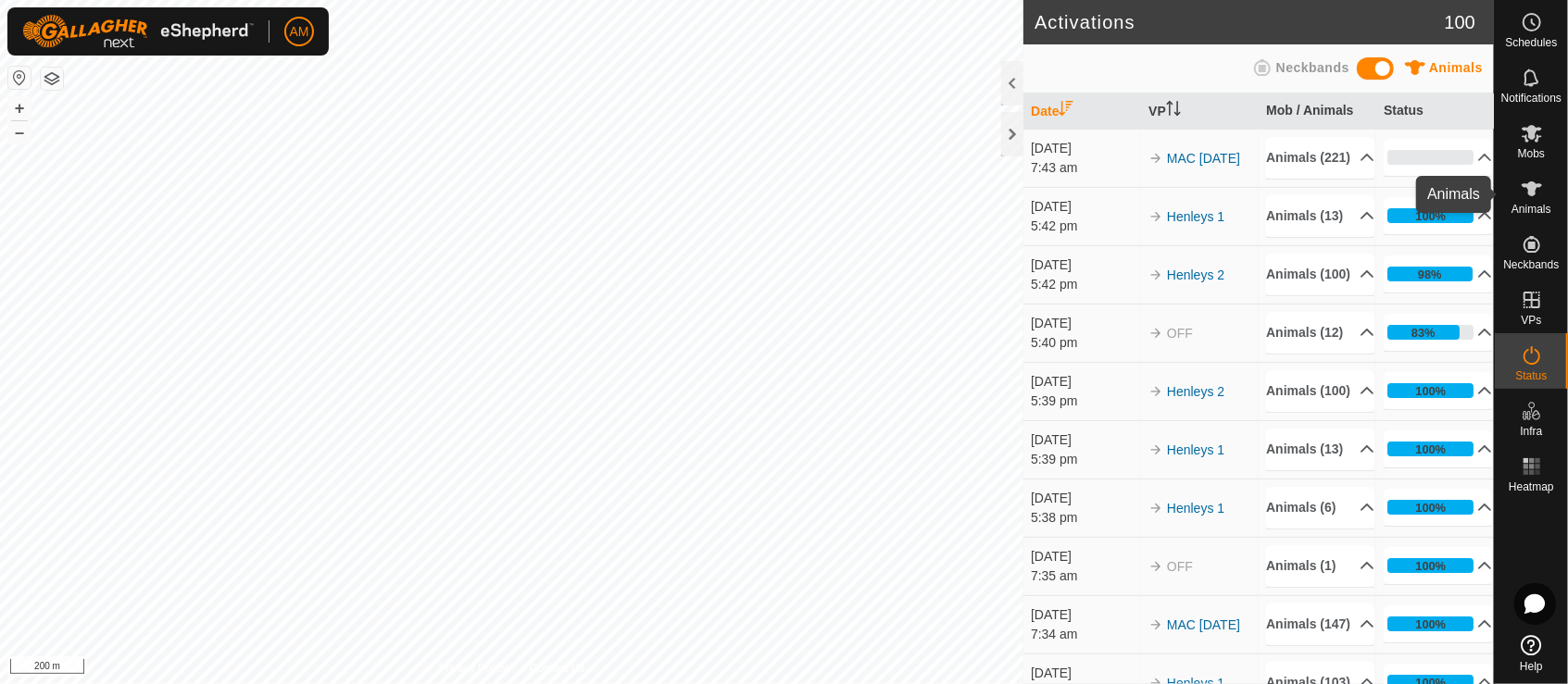
click at [1536, 193] on icon at bounding box center [1531, 189] width 22 height 22
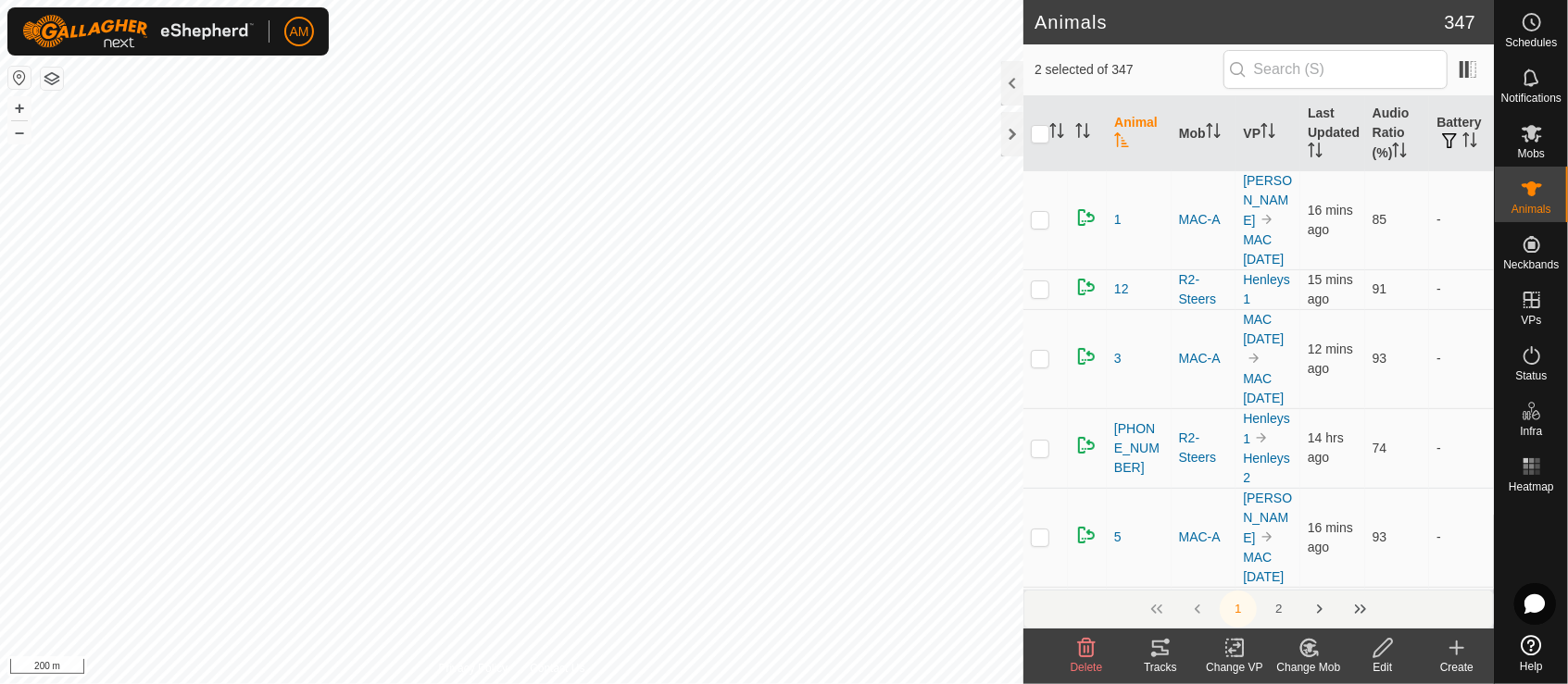
checkbox input "true"
click at [1242, 653] on icon at bounding box center [1238, 647] width 8 height 17
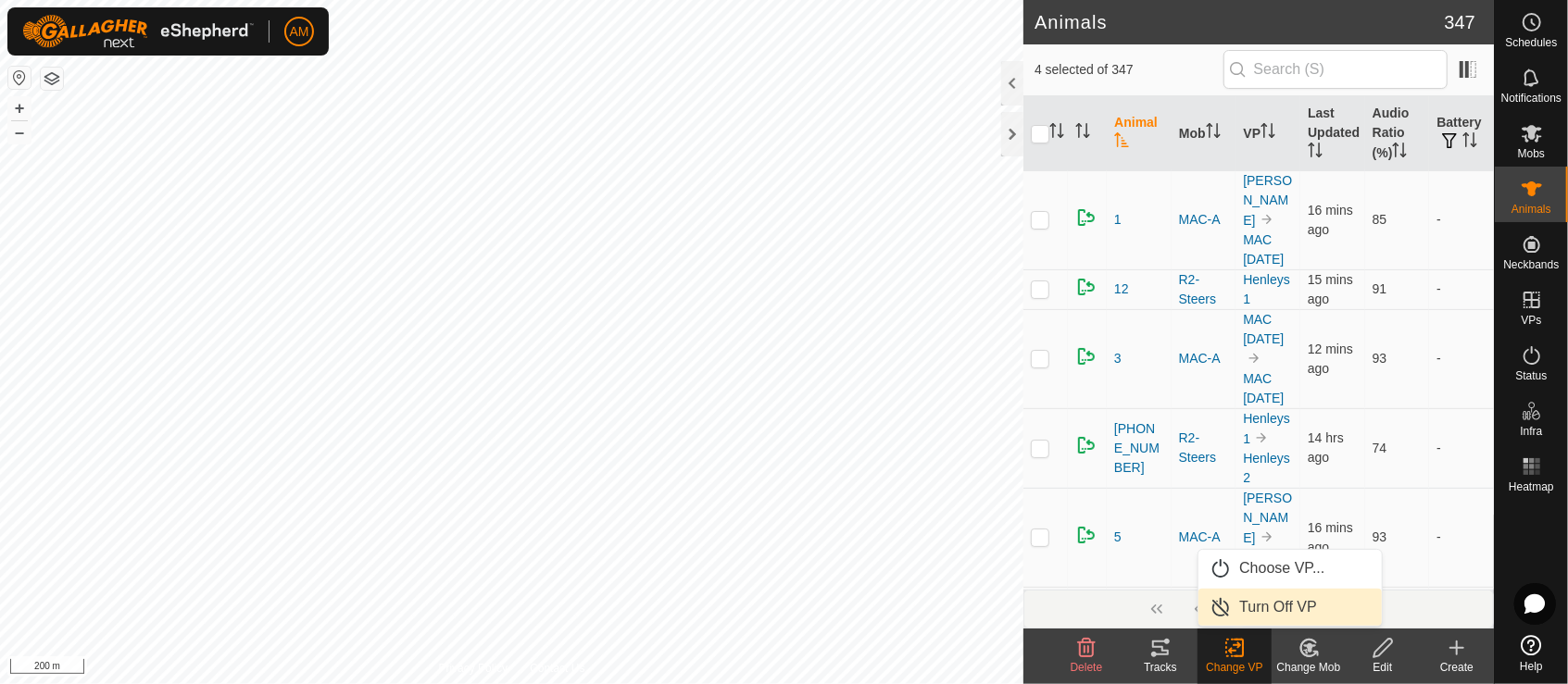
click at [1263, 613] on link "Turn Off VP" at bounding box center [1290, 607] width 184 height 37
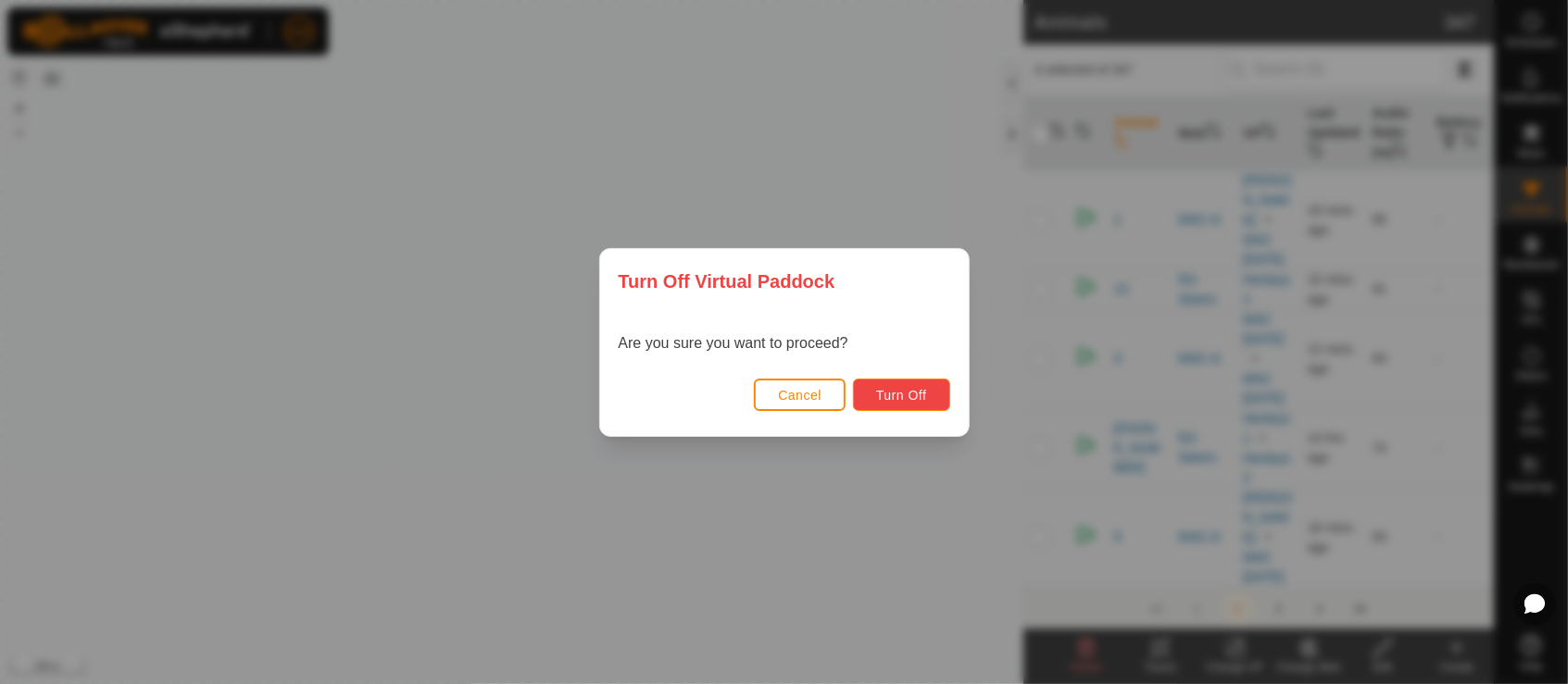
click at [907, 395] on span "Turn Off" at bounding box center [901, 395] width 51 height 15
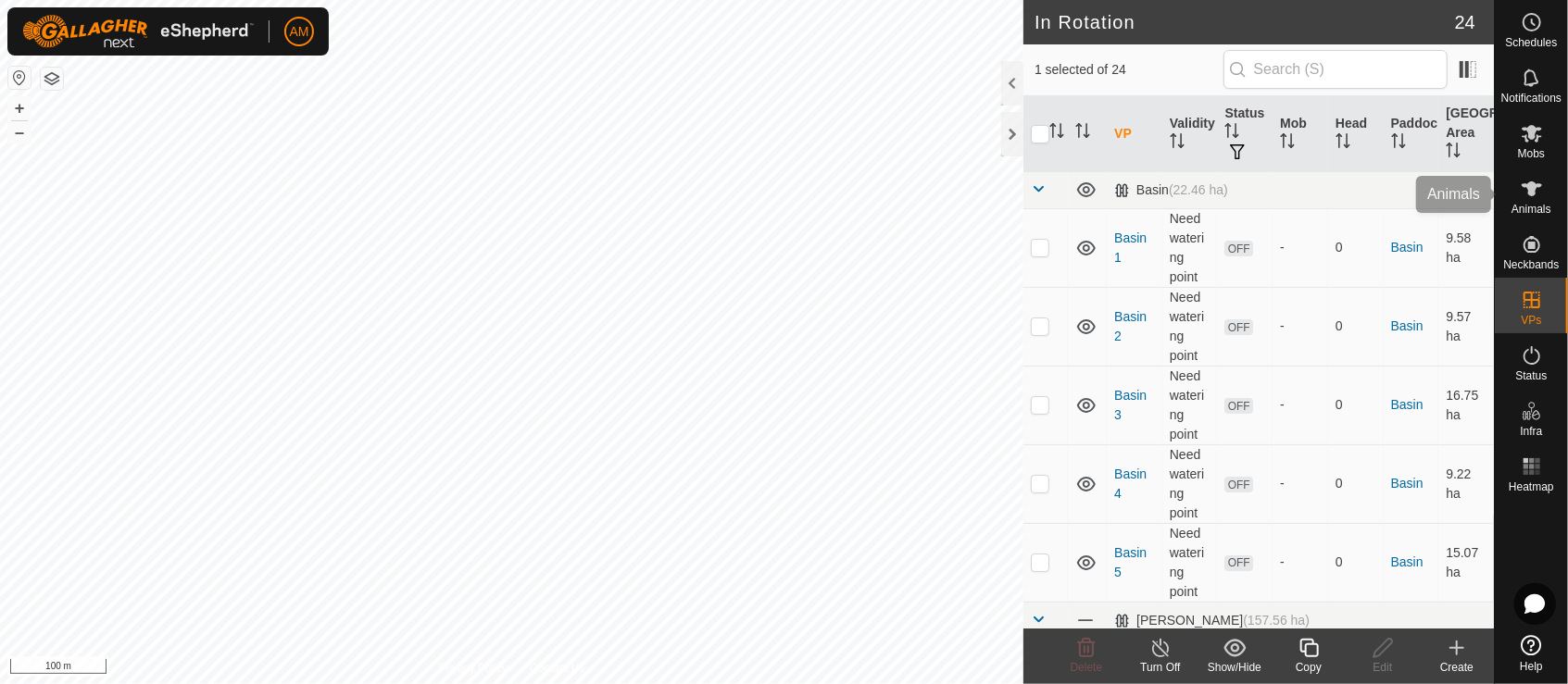
click at [1532, 199] on icon at bounding box center [1531, 189] width 22 height 22
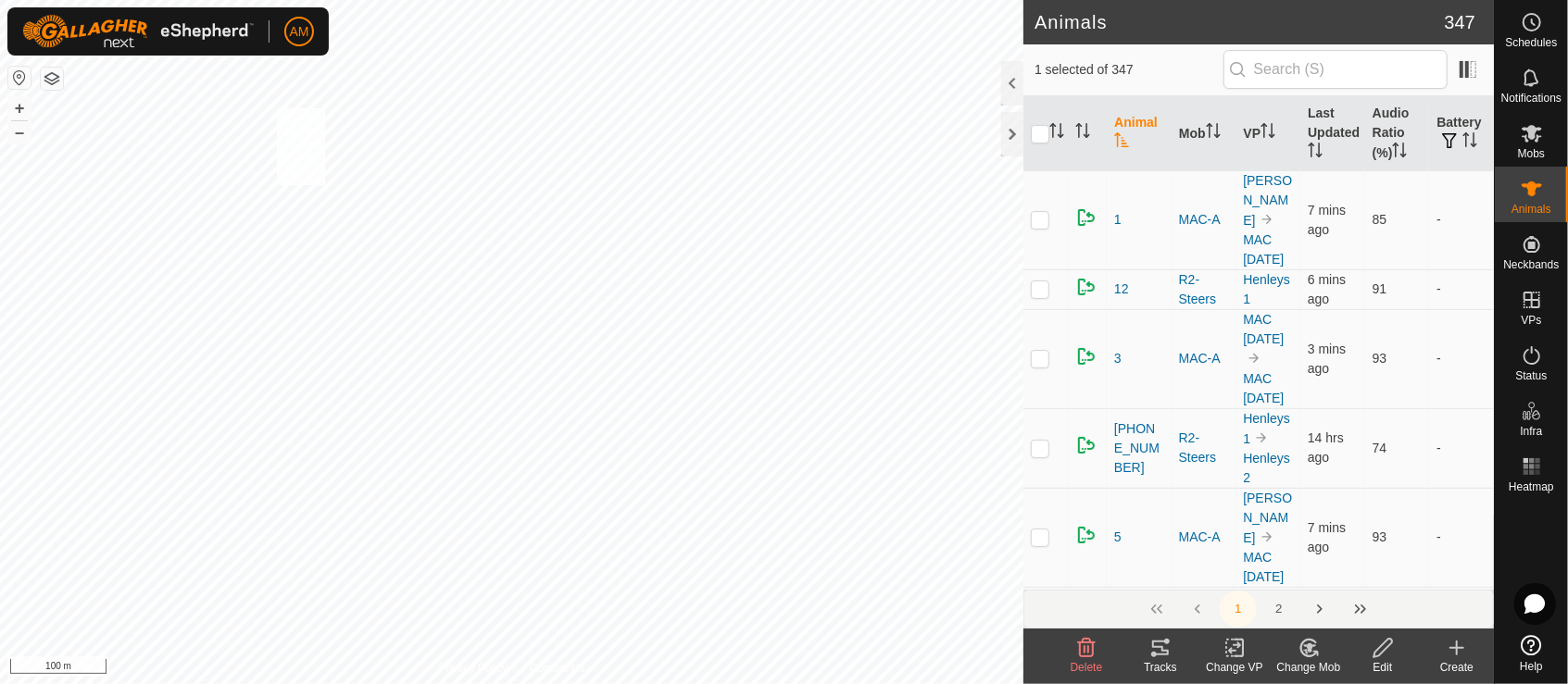
checkbox input "true"
click at [1223, 651] on icon at bounding box center [1234, 648] width 23 height 22
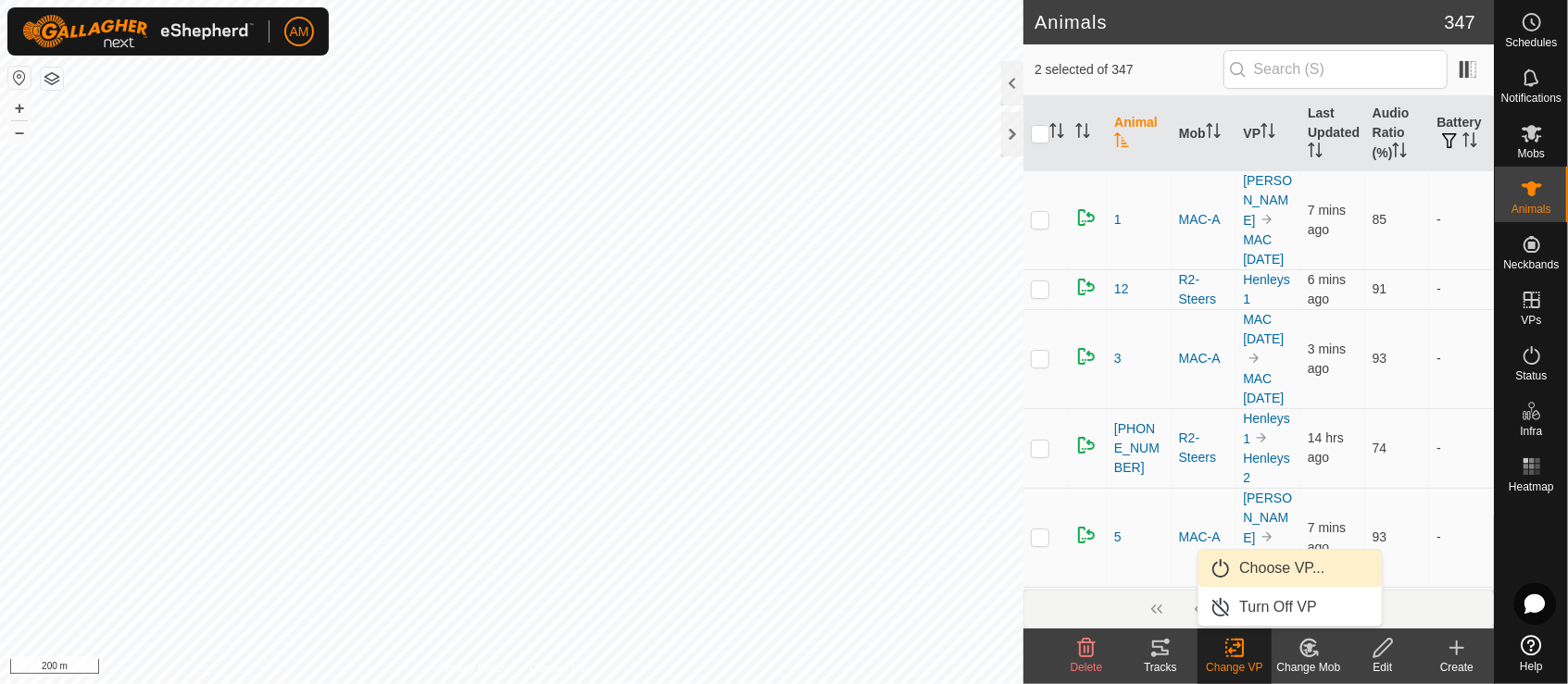
click at [1238, 571] on link "Choose VP..." at bounding box center [1290, 568] width 184 height 37
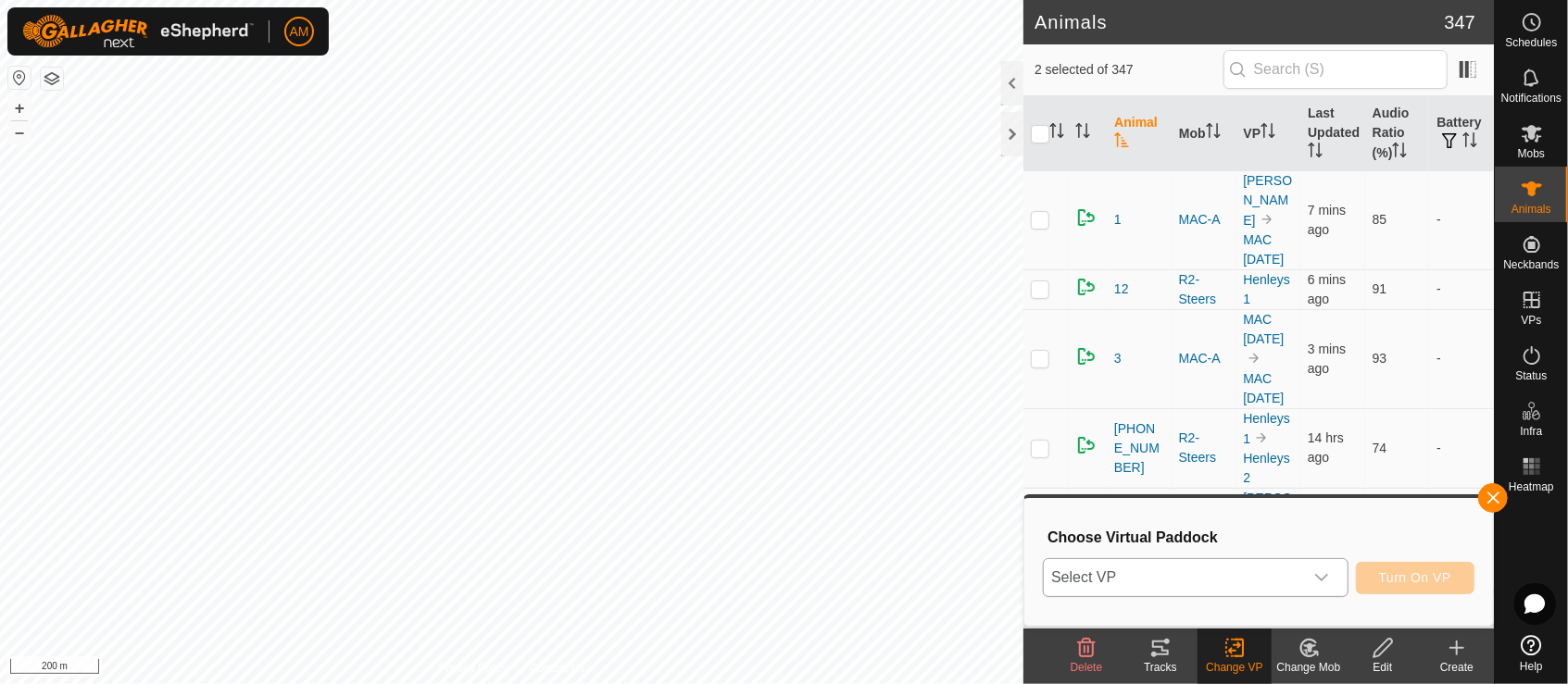
click at [1156, 569] on span "Select VP" at bounding box center [1173, 577] width 259 height 37
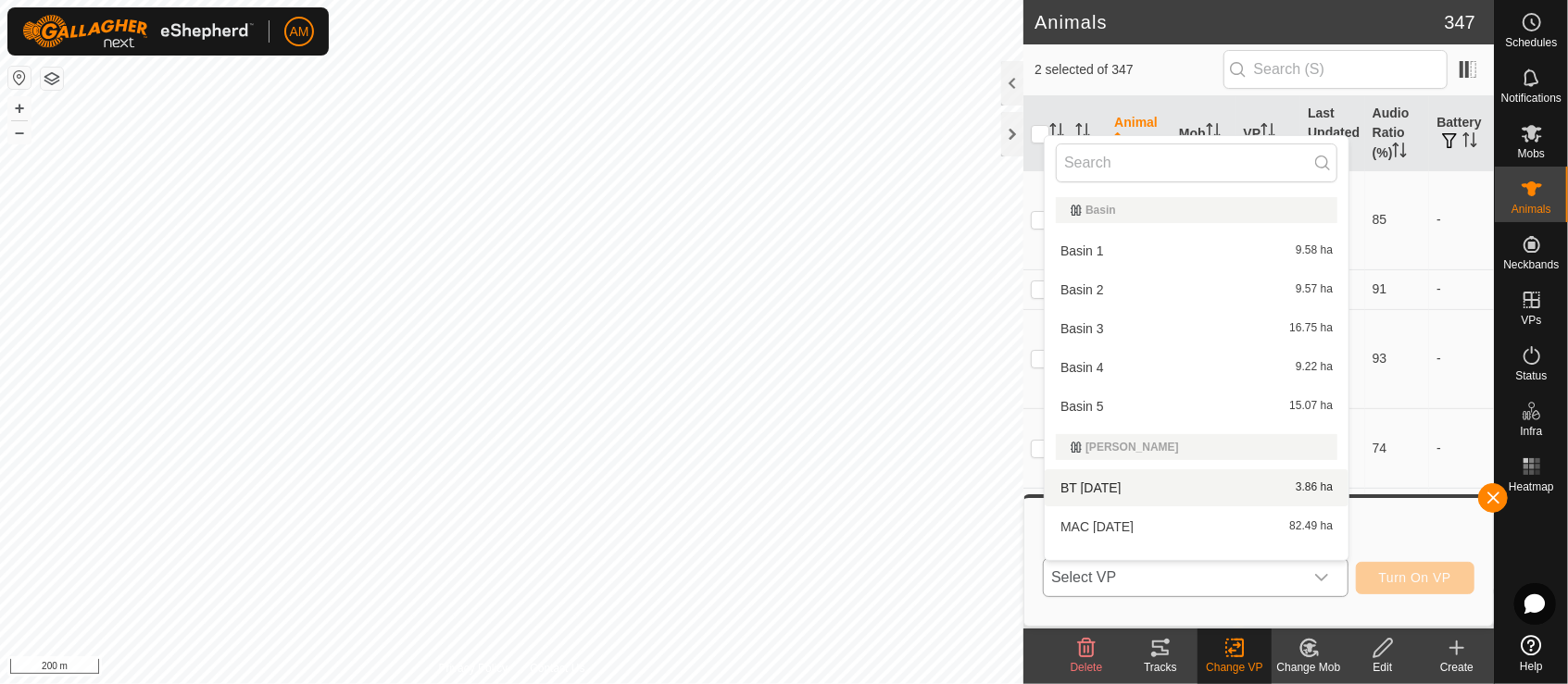
scroll to position [24, 0]
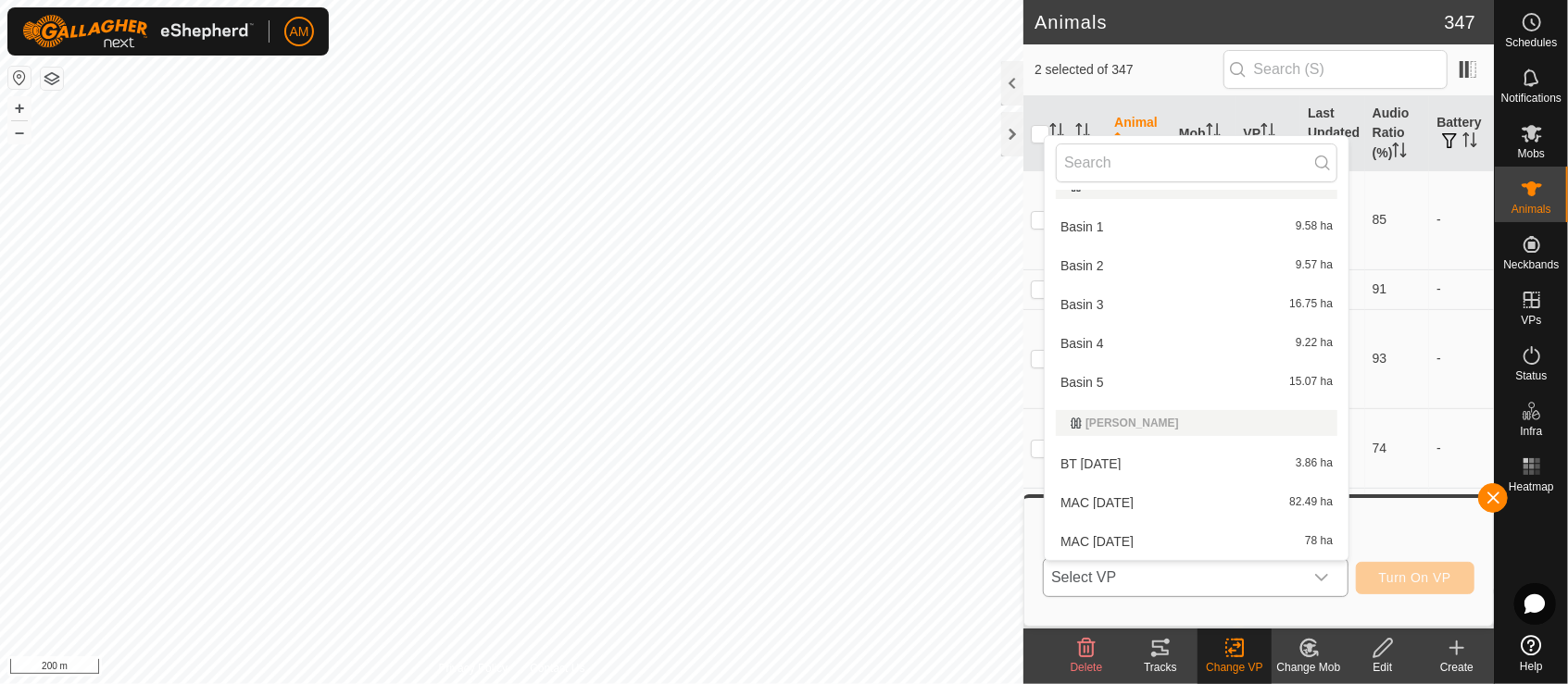
click at [1118, 540] on li "MAC [DATE] ha" at bounding box center [1197, 541] width 304 height 37
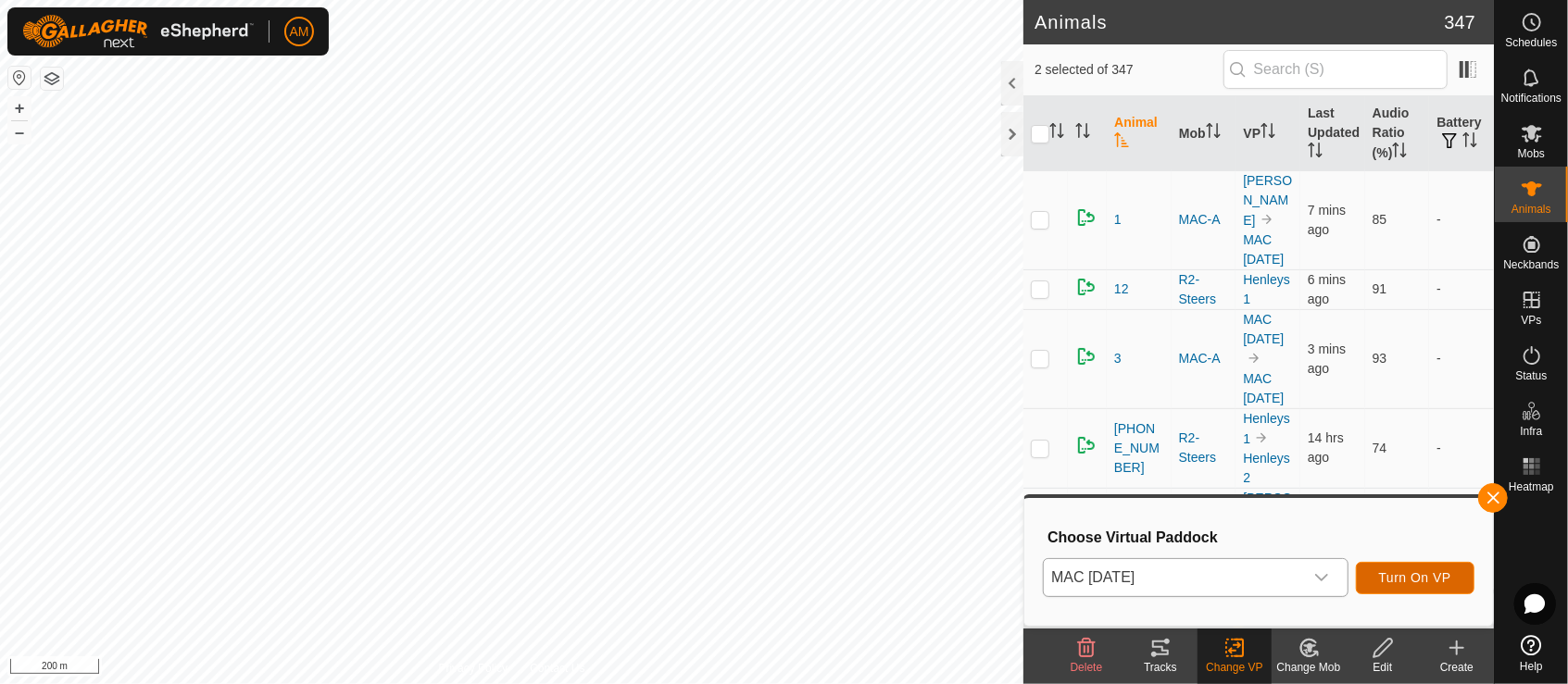
click at [1385, 572] on span "Turn On VP" at bounding box center [1415, 577] width 72 height 15
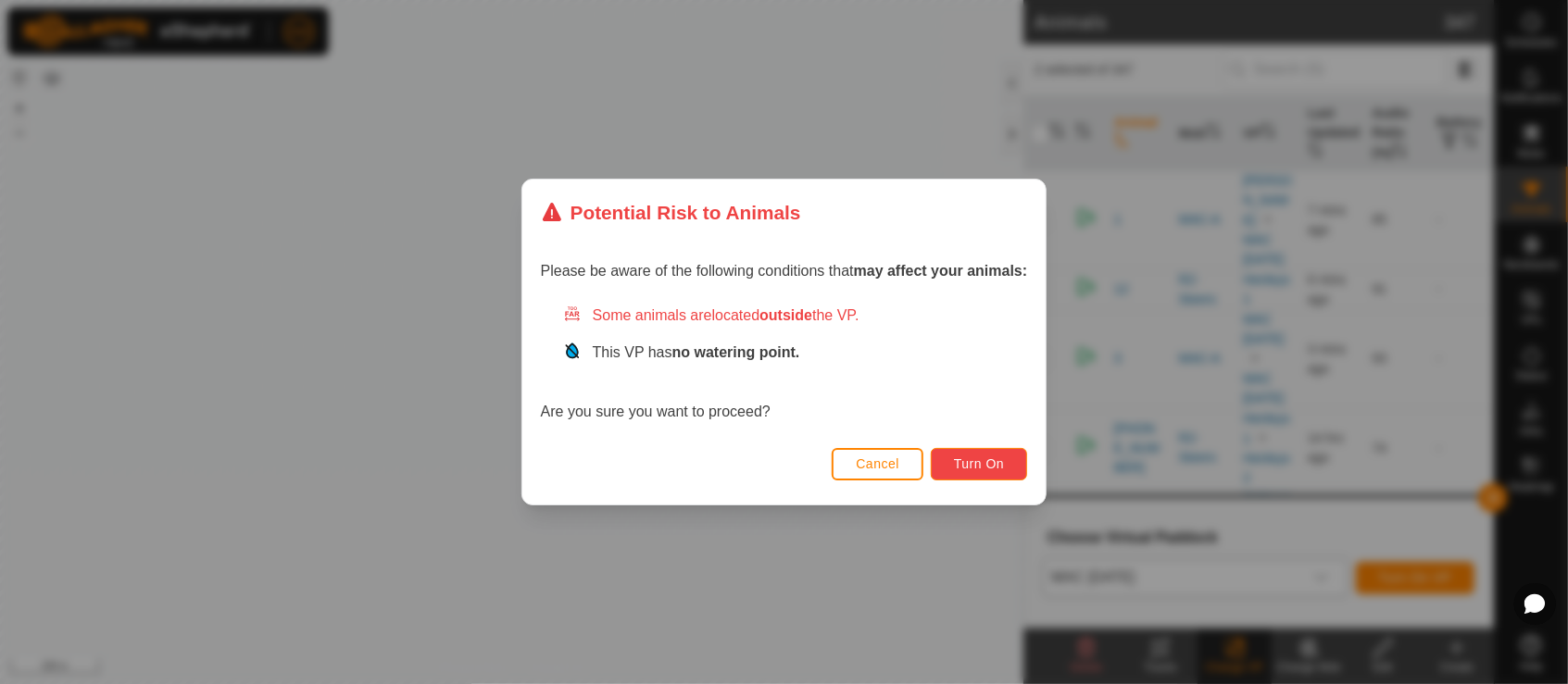
click at [967, 467] on span "Turn On" at bounding box center [979, 464] width 50 height 15
